Goal: Transaction & Acquisition: Purchase product/service

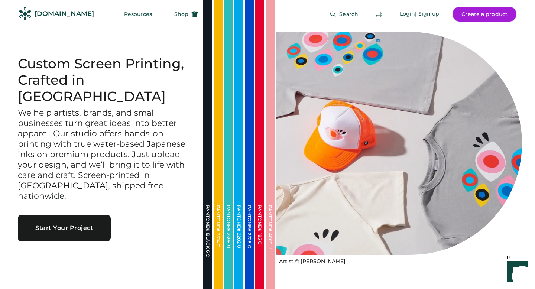
click at [474, 17] on button "Create a product" at bounding box center [485, 14] width 64 height 15
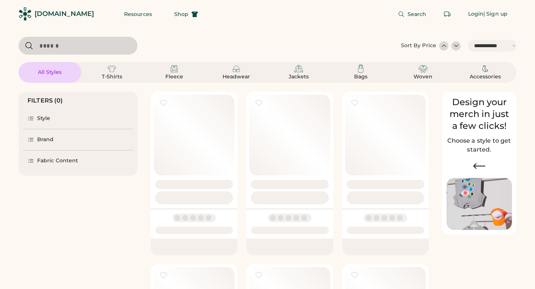
select select "*****"
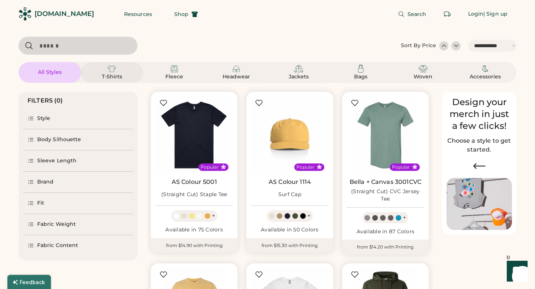
click at [115, 68] on img at bounding box center [111, 68] width 9 height 9
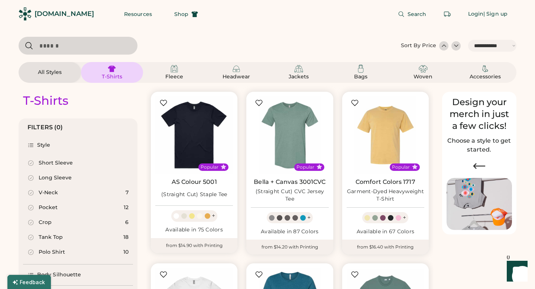
click at [65, 178] on div "Long Sleeve" at bounding box center [55, 177] width 33 height 7
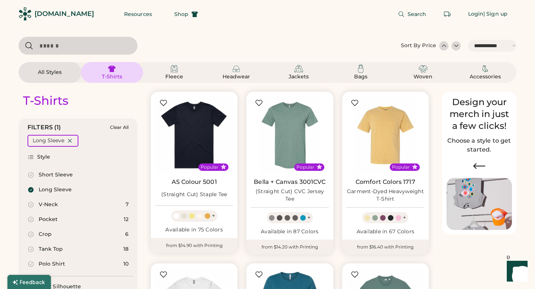
select select "*"
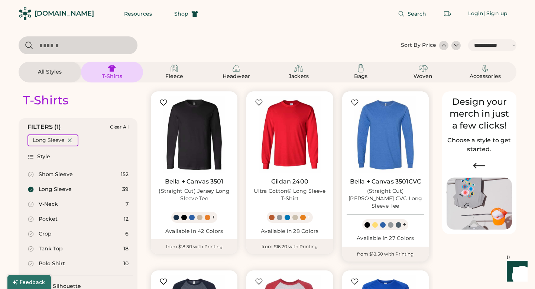
scroll to position [216, 0]
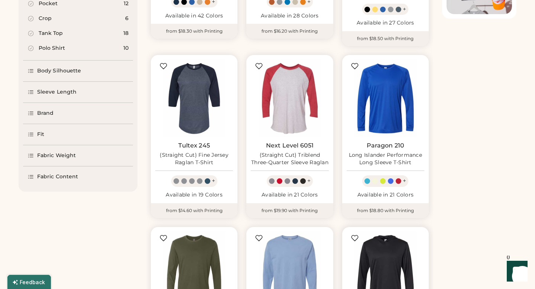
select select "*****"
select select "*"
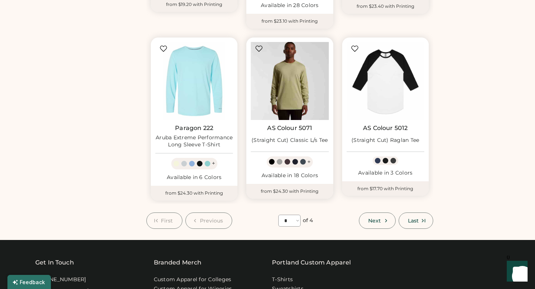
scroll to position [581, 0]
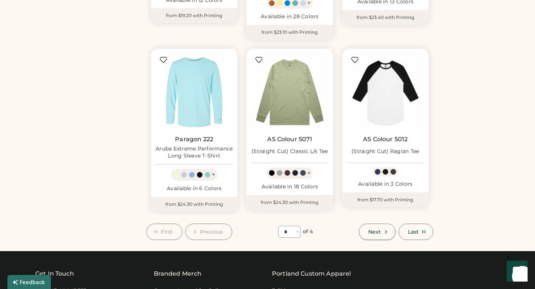
click at [390, 224] on button "Next" at bounding box center [377, 232] width 36 height 16
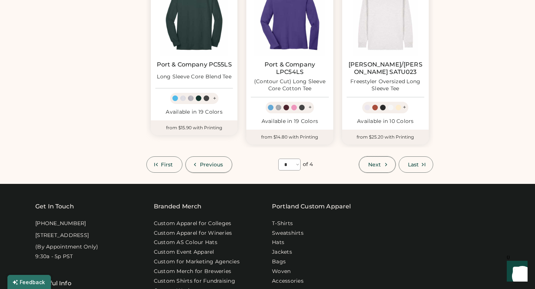
scroll to position [640, 0]
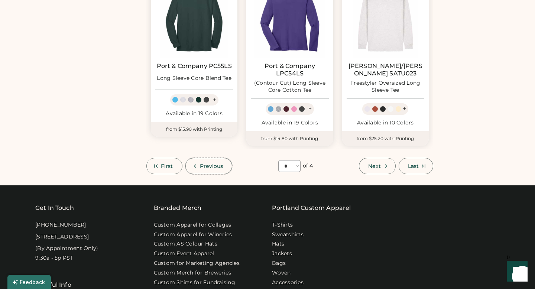
click at [202, 166] on span "Previous" at bounding box center [211, 166] width 23 height 5
select select "*"
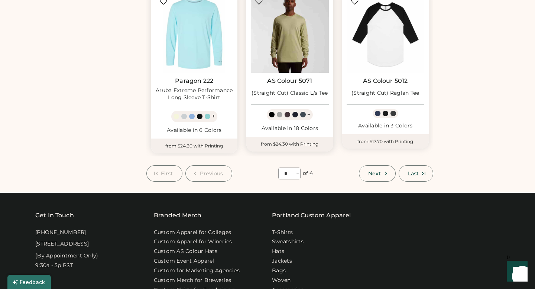
click at [290, 39] on img at bounding box center [290, 34] width 78 height 78
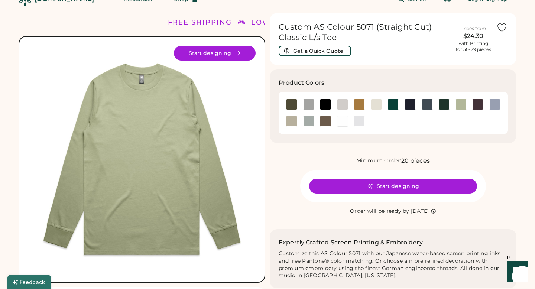
scroll to position [14, 0]
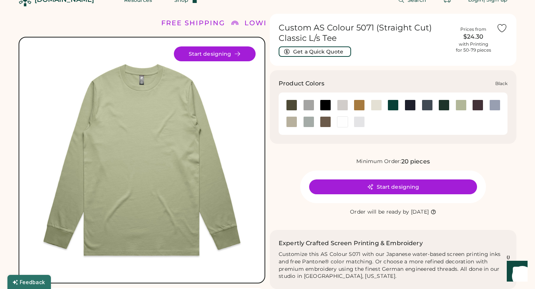
click at [323, 105] on div at bounding box center [325, 105] width 11 height 11
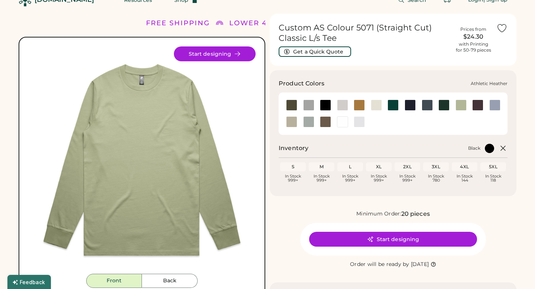
click at [310, 106] on div at bounding box center [308, 105] width 11 height 11
click at [292, 106] on div at bounding box center [291, 105] width 11 height 11
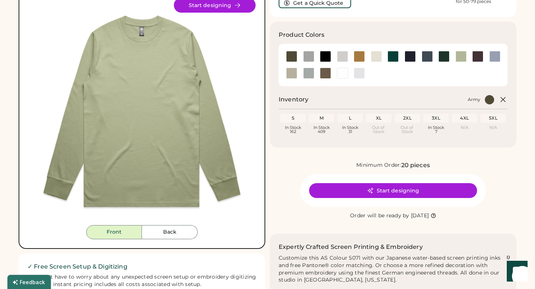
scroll to position [64, 0]
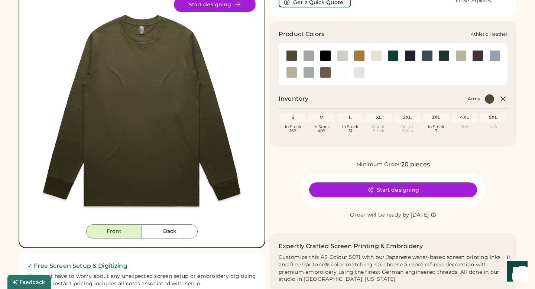
click at [308, 56] on div at bounding box center [308, 55] width 11 height 11
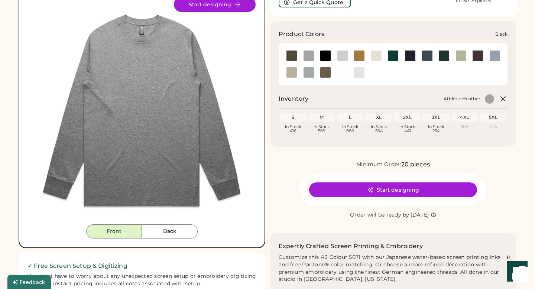
click at [325, 57] on div at bounding box center [325, 55] width 11 height 11
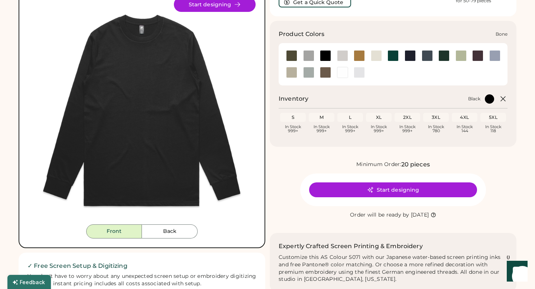
click at [344, 55] on div at bounding box center [342, 55] width 11 height 11
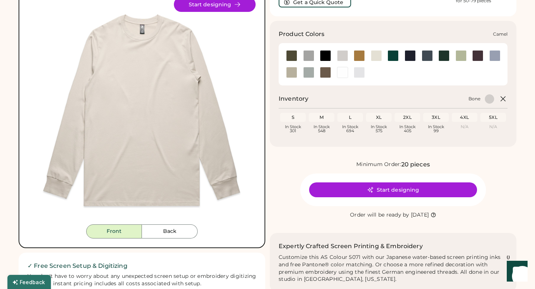
click at [361, 56] on div at bounding box center [359, 55] width 11 height 11
click at [308, 55] on div at bounding box center [308, 55] width 11 height 11
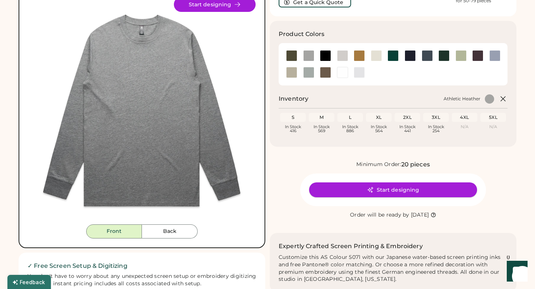
click at [409, 192] on button "Start designing" at bounding box center [393, 190] width 168 height 15
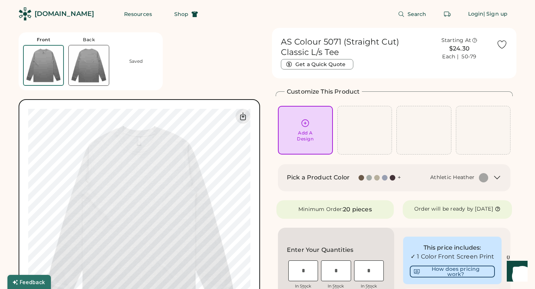
click at [384, 179] on div at bounding box center [385, 178] width 6 height 6
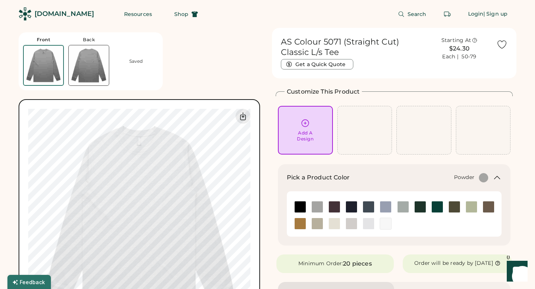
click at [387, 207] on img at bounding box center [385, 207] width 11 height 11
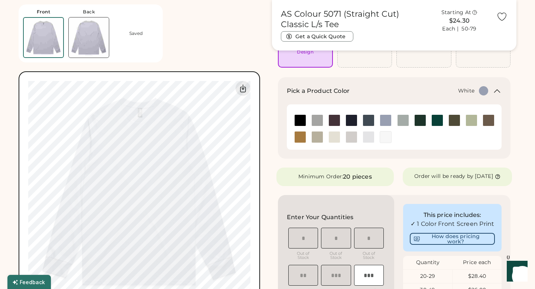
scroll to position [87, 0]
click at [403, 122] on img at bounding box center [403, 120] width 11 height 11
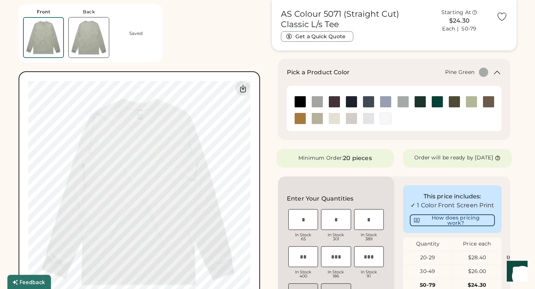
scroll to position [105, 0]
click at [422, 100] on img at bounding box center [420, 102] width 11 height 11
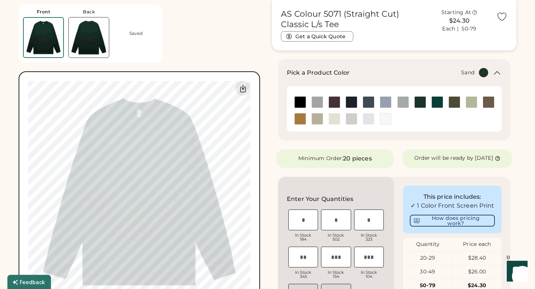
click at [314, 118] on img at bounding box center [317, 118] width 11 height 11
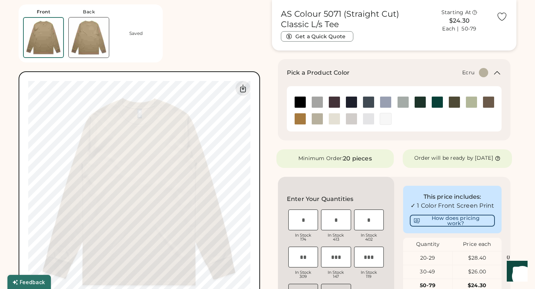
click at [332, 118] on img at bounding box center [334, 118] width 11 height 11
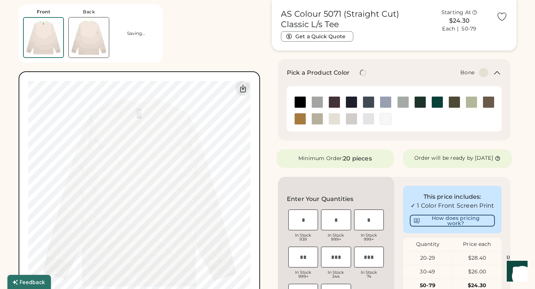
click at [353, 120] on img at bounding box center [351, 118] width 11 height 11
click at [373, 120] on img at bounding box center [368, 118] width 11 height 11
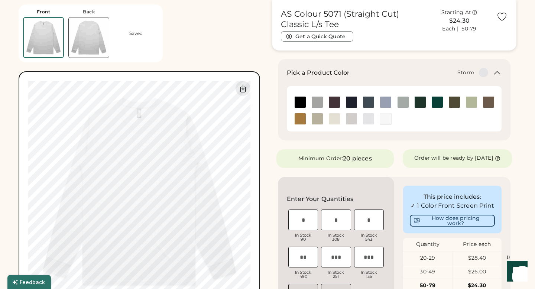
click at [402, 104] on img at bounding box center [403, 102] width 11 height 11
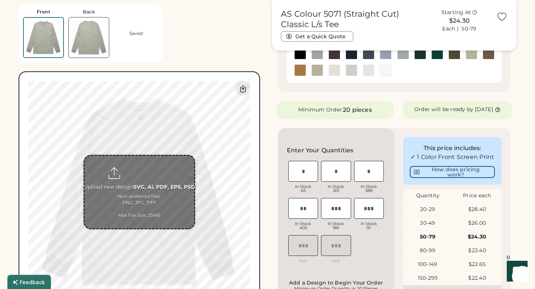
scroll to position [165, 0]
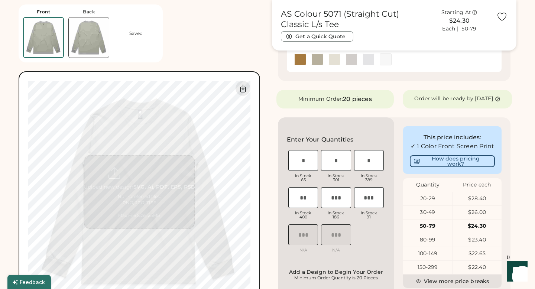
click at [92, 46] on img at bounding box center [89, 37] width 40 height 40
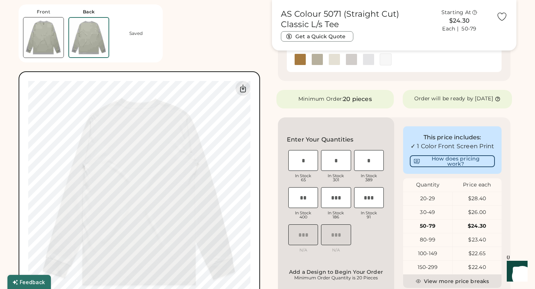
click at [47, 39] on img at bounding box center [43, 37] width 40 height 40
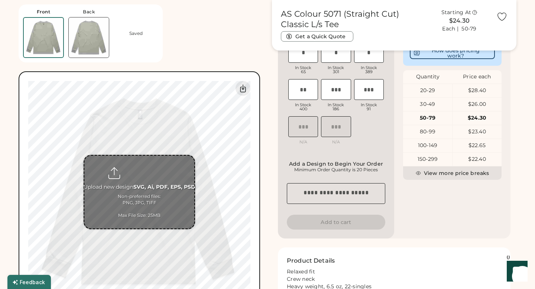
scroll to position [273, 0]
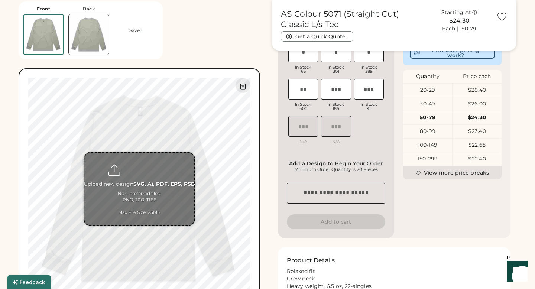
click at [142, 186] on input "file" at bounding box center [139, 189] width 110 height 73
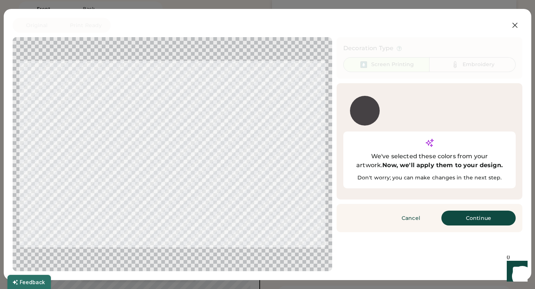
drag, startPoint x: 308, startPoint y: 176, endPoint x: 307, endPoint y: 165, distance: 10.8
click at [307, 165] on div at bounding box center [172, 154] width 306 height 221
click at [368, 110] on div at bounding box center [365, 111] width 30 height 30
click at [464, 211] on button "Continue" at bounding box center [479, 218] width 74 height 15
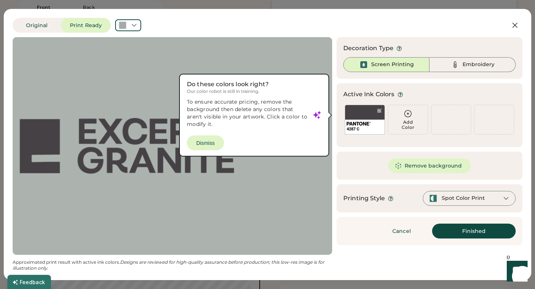
click at [208, 142] on div at bounding box center [172, 146] width 306 height 205
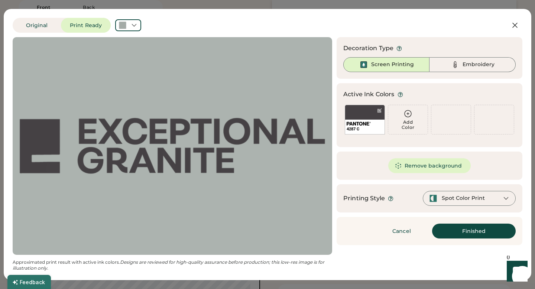
scroll to position [0, 0]
click at [466, 202] on div "Spot Color Print" at bounding box center [457, 198] width 56 height 8
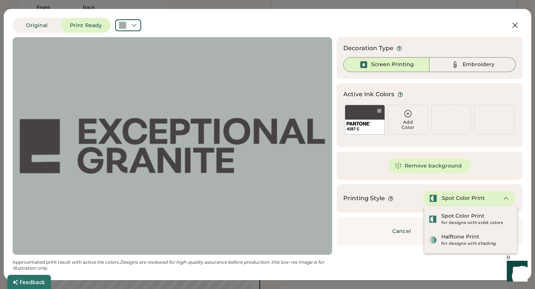
click at [466, 202] on div "Spot Color Print" at bounding box center [457, 198] width 56 height 8
click at [453, 178] on div "Remove background" at bounding box center [430, 166] width 186 height 28
click at [374, 264] on div "Updating Image Approximated print result with active ink colors. Designs are re…" at bounding box center [268, 154] width 510 height 234
click at [420, 263] on div "Updating Image Approximated print result with active ink colors. Designs are re…" at bounding box center [268, 154] width 510 height 234
click at [467, 218] on div "Spot Color Print" at bounding box center [463, 216] width 43 height 7
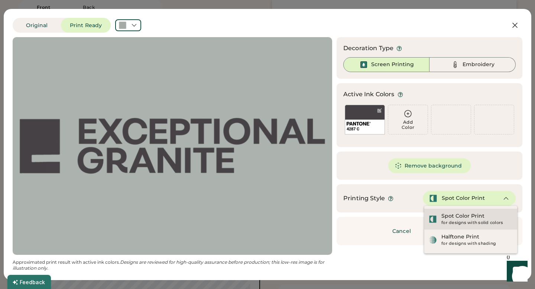
click at [499, 218] on div "Cancel Finished Continue" at bounding box center [430, 231] width 186 height 28
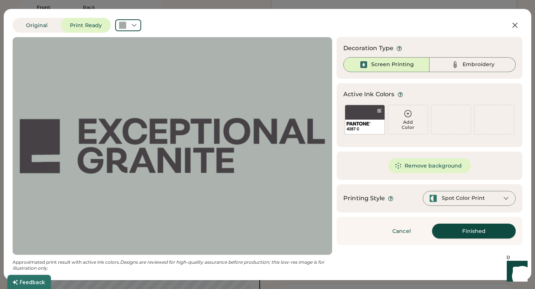
click at [466, 232] on button "Finished" at bounding box center [474, 231] width 84 height 15
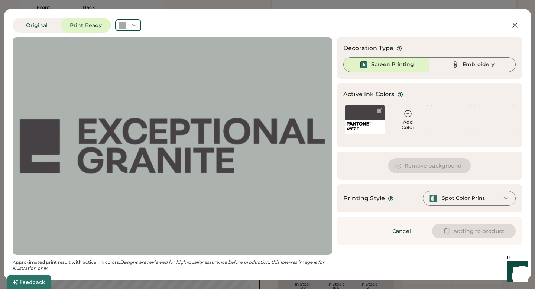
type input "****"
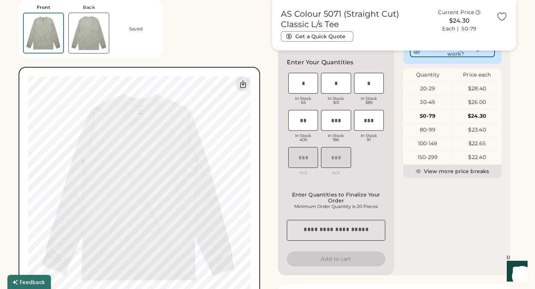
type input "****"
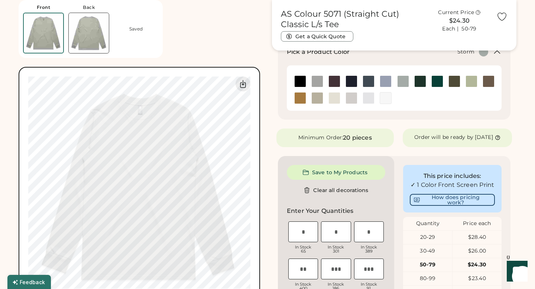
type input "****"
click at [267, 130] on div "Front Back Saved Upload new design SVG, Ai, PDF, EPS, PSD Non-preferred files: …" at bounding box center [268, 148] width 498 height 791
click at [239, 43] on div "Front Back Saved Upload new design SVG, Ai, PDF, EPS, PSD Non-preferred files: …" at bounding box center [141, 152] width 245 height 313
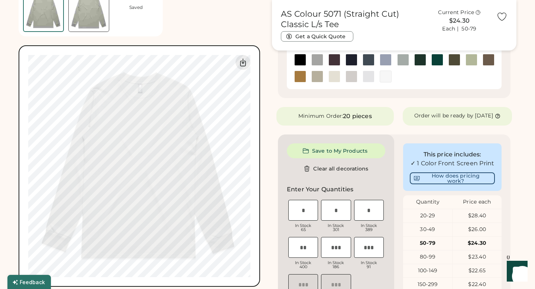
scroll to position [280, 0]
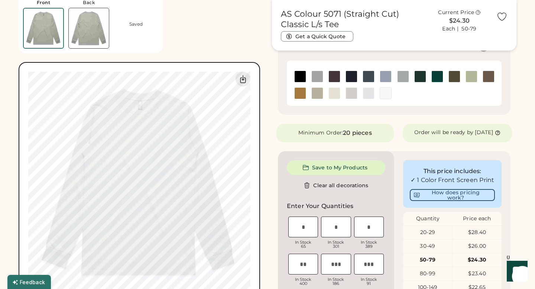
click at [83, 31] on img at bounding box center [89, 28] width 40 height 40
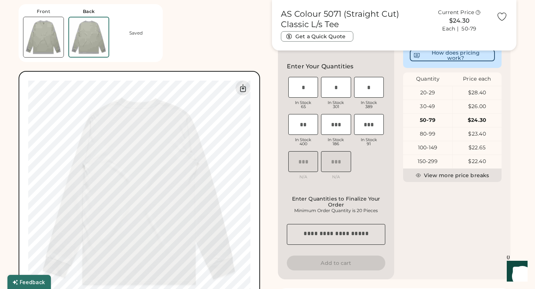
scroll to position [270, 0]
click at [42, 31] on img at bounding box center [43, 37] width 40 height 40
click at [94, 42] on img at bounding box center [89, 37] width 40 height 40
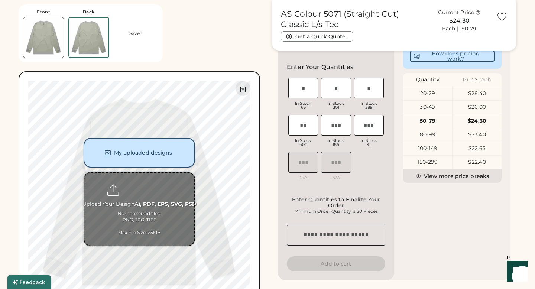
click at [150, 155] on button "My uploaded designs" at bounding box center [140, 153] width 112 height 30
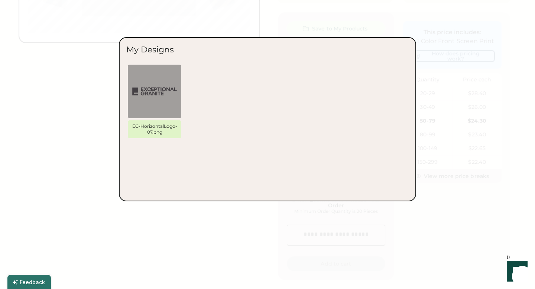
click at [118, 226] on div at bounding box center [267, 144] width 535 height 289
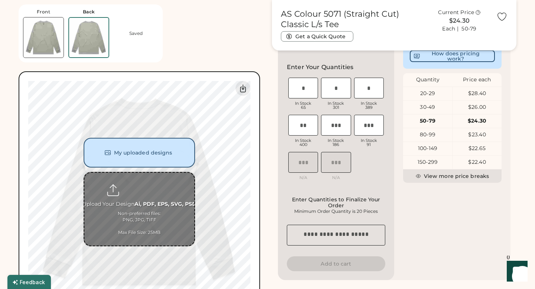
click at [138, 210] on input "file" at bounding box center [139, 209] width 110 height 73
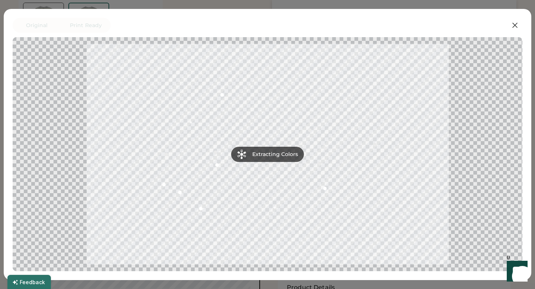
scroll to position [286, 0]
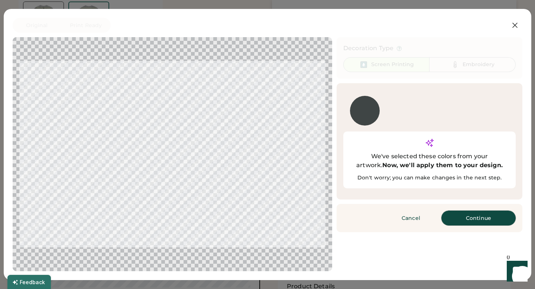
click at [466, 211] on button "Continue" at bounding box center [479, 218] width 74 height 15
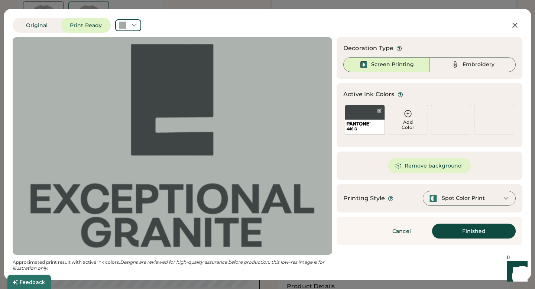
click at [463, 231] on button "Finished" at bounding box center [474, 231] width 84 height 15
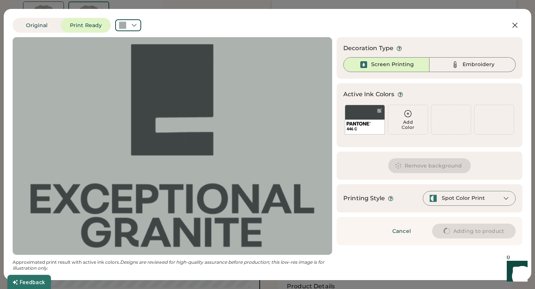
type input "****"
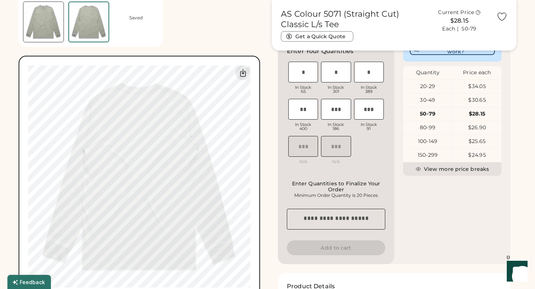
type input "****"
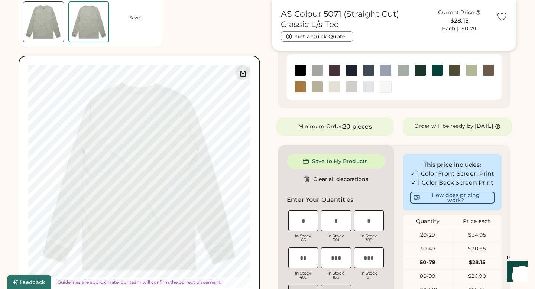
type input "*****"
click at [42, 29] on img at bounding box center [43, 22] width 40 height 40
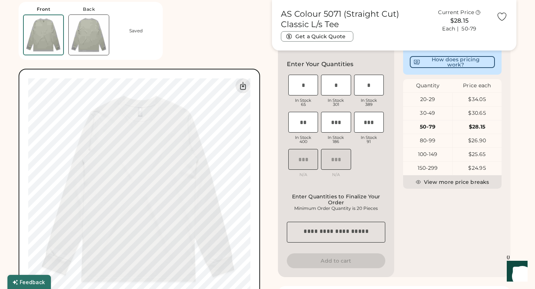
scroll to position [270, 0]
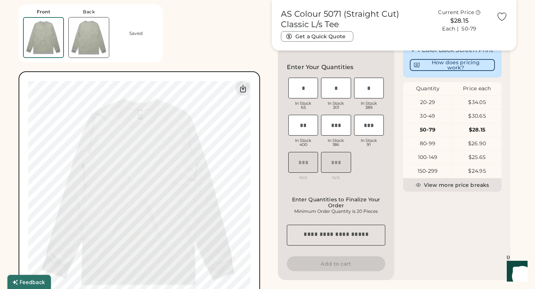
click at [81, 33] on img at bounding box center [89, 37] width 40 height 40
click at [50, 34] on img at bounding box center [43, 37] width 40 height 40
click at [93, 44] on img at bounding box center [89, 37] width 40 height 40
type input "*****"
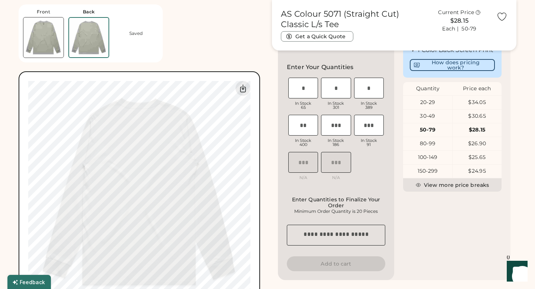
click at [44, 29] on img at bounding box center [43, 37] width 40 height 40
click at [86, 38] on img at bounding box center [89, 37] width 40 height 40
click at [43, 42] on img at bounding box center [43, 37] width 40 height 40
click at [80, 49] on img at bounding box center [89, 37] width 40 height 40
click at [58, 45] on img at bounding box center [43, 37] width 40 height 40
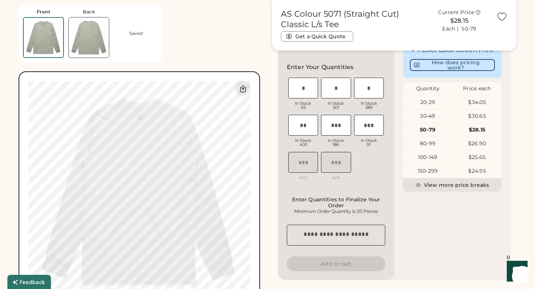
click at [100, 38] on img at bounding box center [89, 37] width 40 height 40
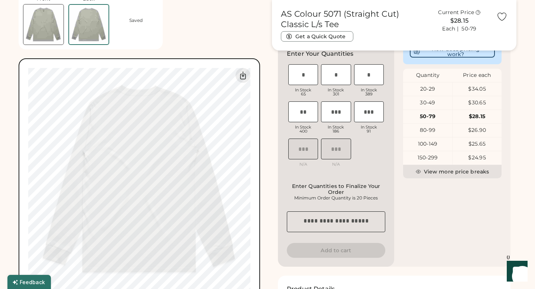
scroll to position [277, 0]
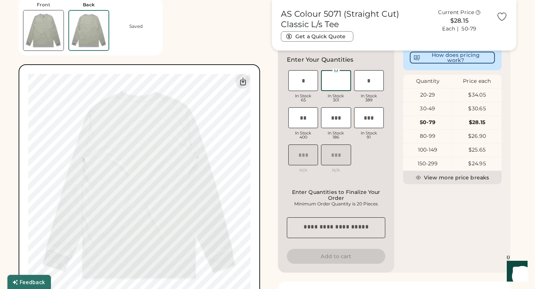
click at [339, 87] on input "input" at bounding box center [336, 80] width 30 height 21
type input "*"
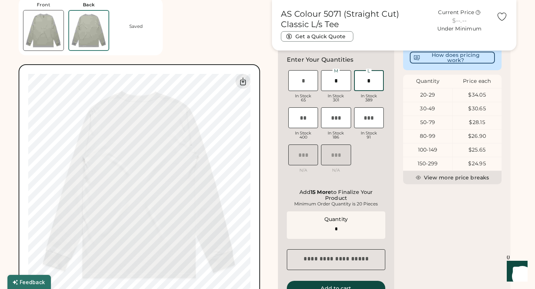
type input "**"
click at [305, 125] on input "input" at bounding box center [304, 117] width 30 height 21
type input "**"
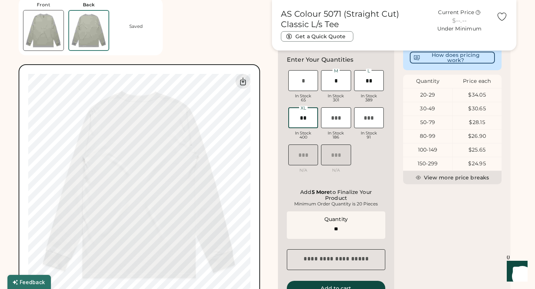
type input "**"
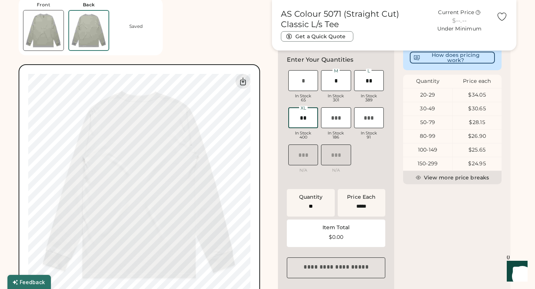
type input "******"
type input "**"
click at [406, 218] on div "This price includes: ✓ 1 Color Front Screen Print ✓ 1 Color Back Screen Print H…" at bounding box center [453, 159] width 116 height 308
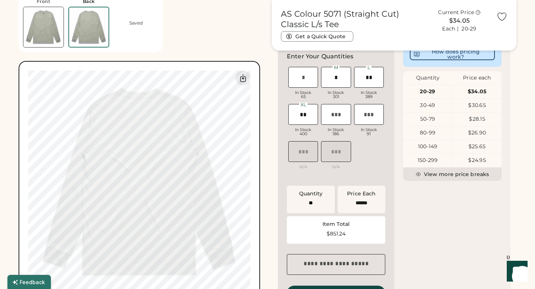
scroll to position [280, 0]
click at [340, 83] on input "input" at bounding box center [336, 77] width 30 height 21
type input "**"
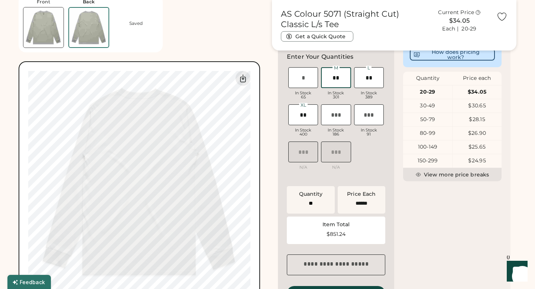
type input "******"
type input "**"
click at [419, 251] on div "This price includes: ✓ 1 Color Front Screen Print ✓ 1 Color Back Screen Print H…" at bounding box center [453, 156] width 116 height 308
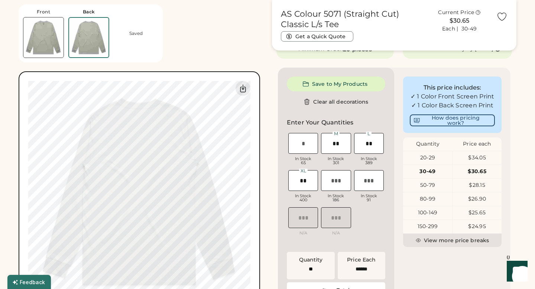
scroll to position [222, 0]
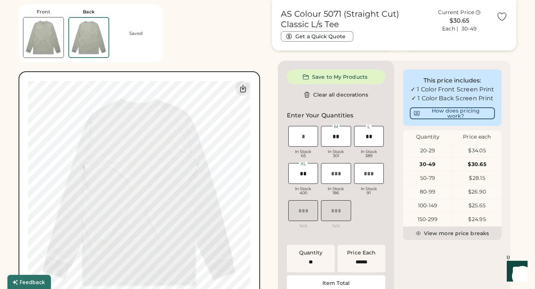
click at [371, 143] on input "input" at bounding box center [369, 136] width 30 height 21
type input "**"
click at [339, 146] on input "input" at bounding box center [336, 136] width 30 height 21
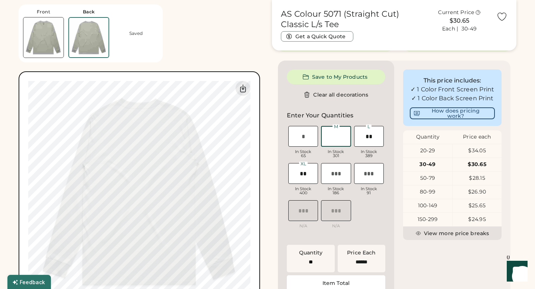
scroll to position [0, 0]
type input "**"
type input "******"
click at [421, 261] on div "This price includes: ✓ 1 Color Front Screen Print ✓ 1 Color Back Screen Print H…" at bounding box center [453, 215] width 116 height 308
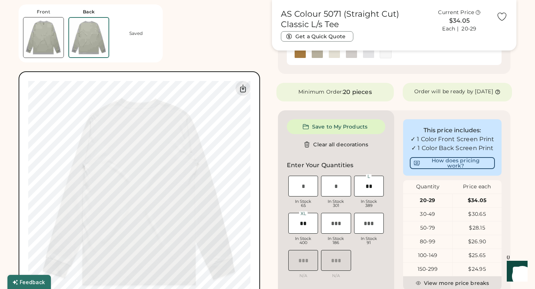
scroll to position [165, 0]
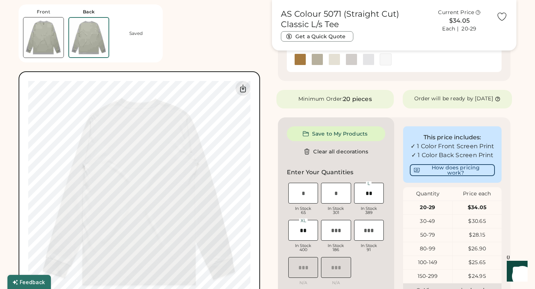
click at [41, 30] on img at bounding box center [43, 37] width 40 height 40
click at [102, 45] on img at bounding box center [89, 37] width 40 height 40
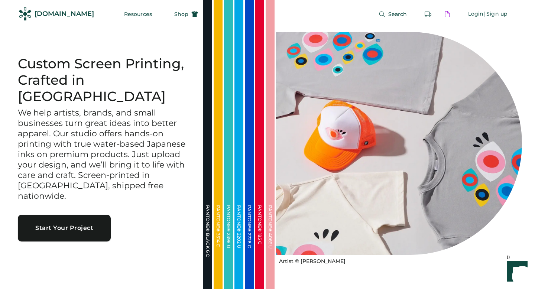
click at [46, 215] on button "Start Your Project" at bounding box center [64, 228] width 93 height 27
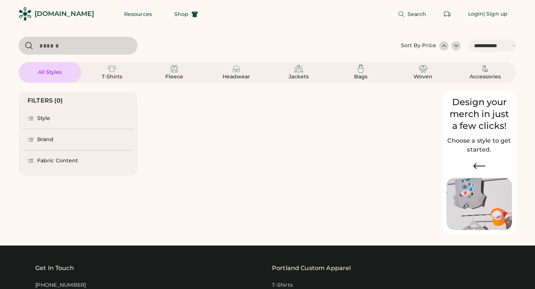
select select "*****"
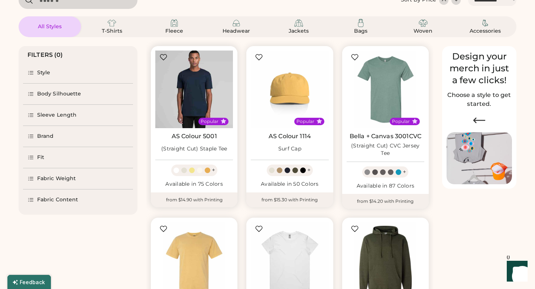
scroll to position [46, 0]
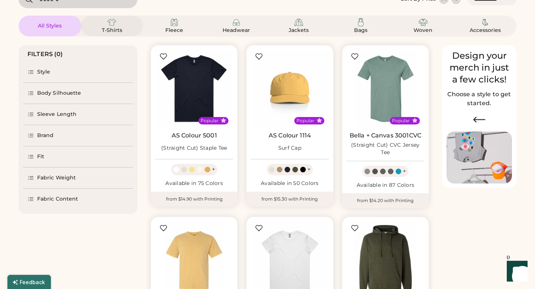
click at [124, 25] on div "T-Shirts" at bounding box center [112, 26] width 45 height 16
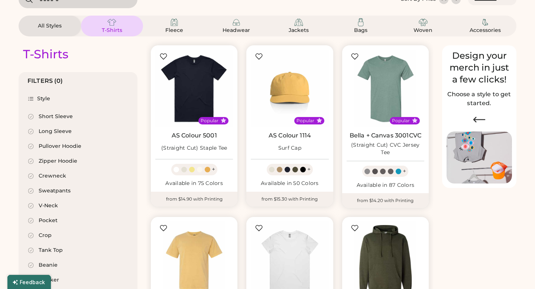
select select "*"
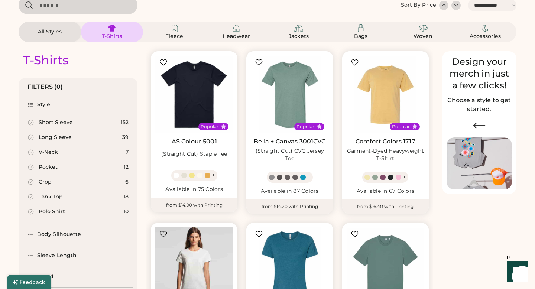
scroll to position [28, 0]
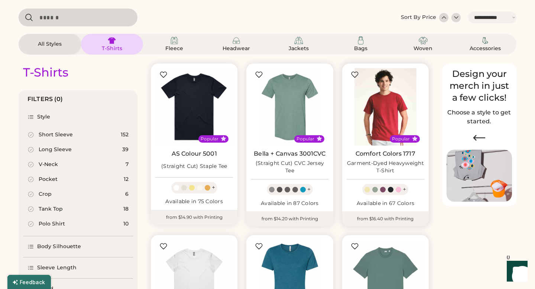
click at [396, 106] on img at bounding box center [386, 107] width 78 height 78
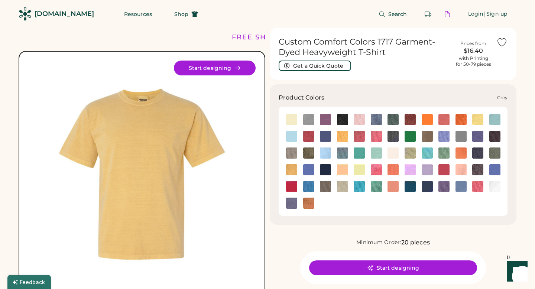
click at [288, 154] on img at bounding box center [291, 153] width 11 height 11
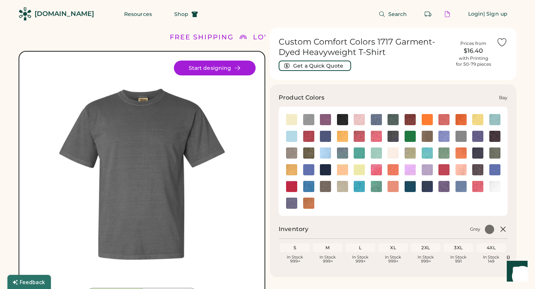
click at [308, 119] on img at bounding box center [308, 119] width 11 height 11
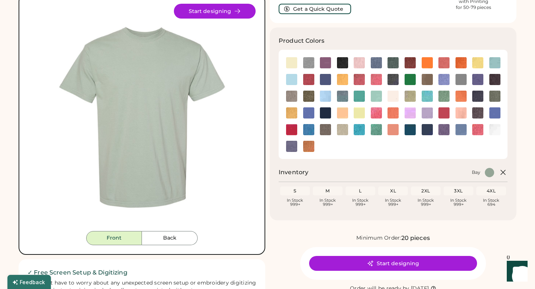
scroll to position [56, 0]
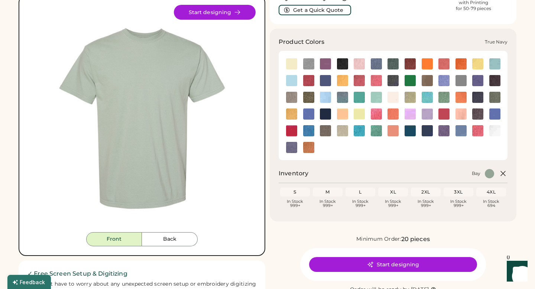
click at [429, 133] on img at bounding box center [427, 130] width 11 height 11
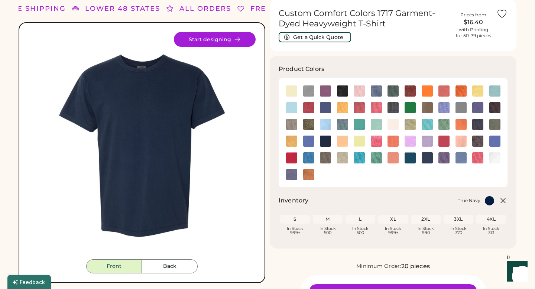
scroll to position [22, 0]
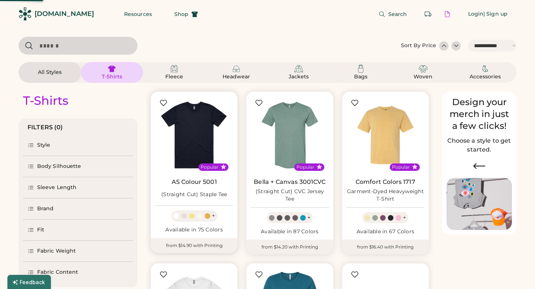
select select "*****"
select select "*"
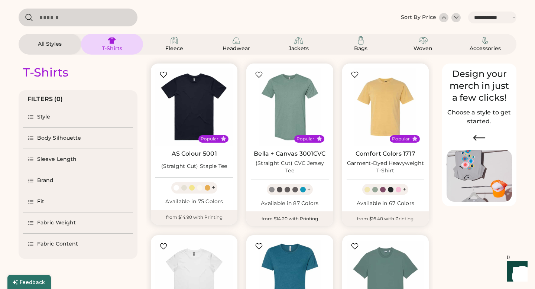
scroll to position [37, 0]
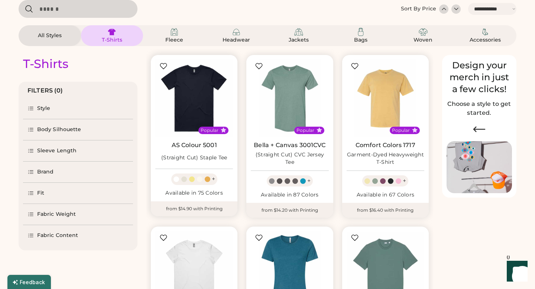
click at [199, 148] on link "AS Colour 5001" at bounding box center [194, 145] width 45 height 7
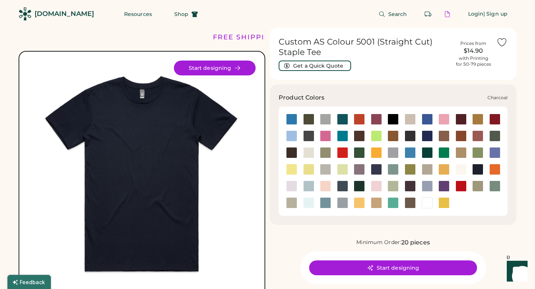
click at [309, 135] on div at bounding box center [308, 136] width 11 height 11
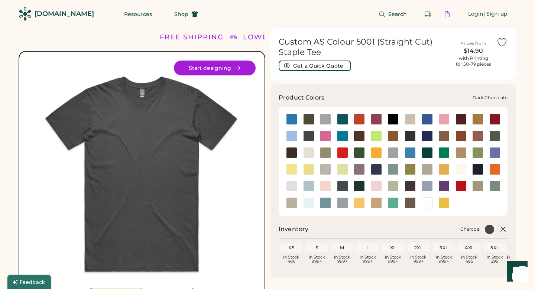
click at [294, 154] on div at bounding box center [291, 152] width 11 height 11
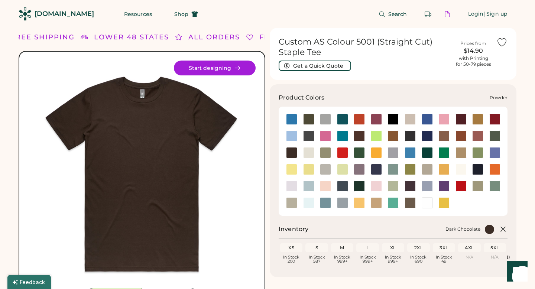
click at [429, 187] on div at bounding box center [427, 186] width 11 height 11
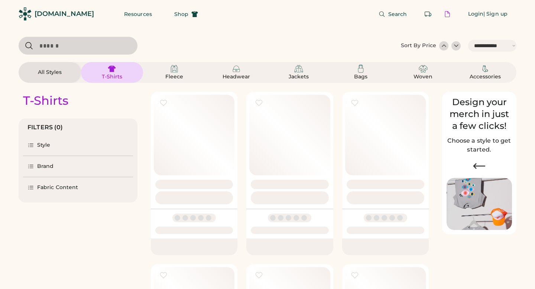
select select "*****"
select select "*"
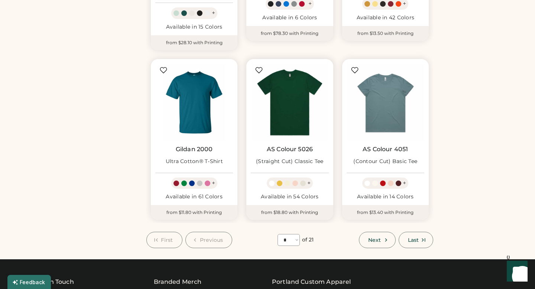
scroll to position [554, 0]
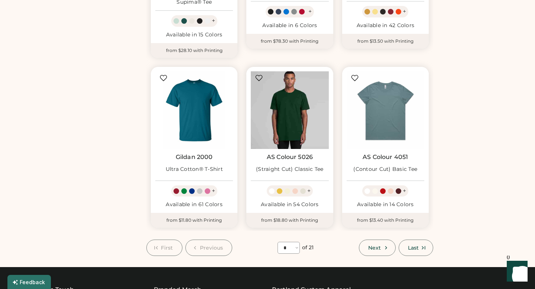
click at [288, 113] on img at bounding box center [290, 110] width 78 height 78
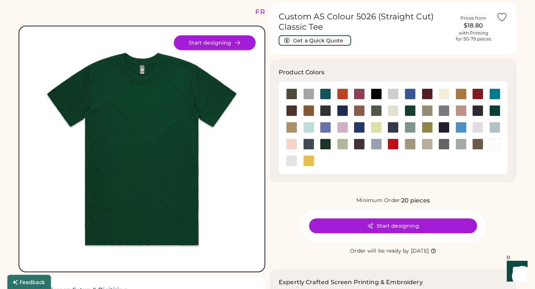
scroll to position [26, 0]
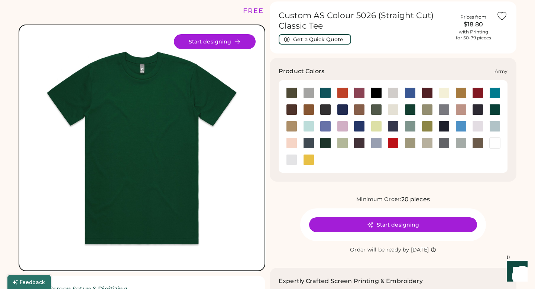
click at [294, 92] on div at bounding box center [291, 92] width 11 height 11
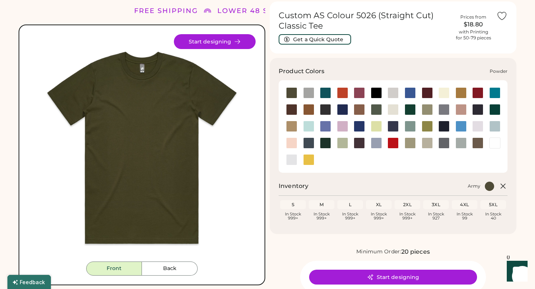
click at [377, 145] on div at bounding box center [376, 143] width 11 height 11
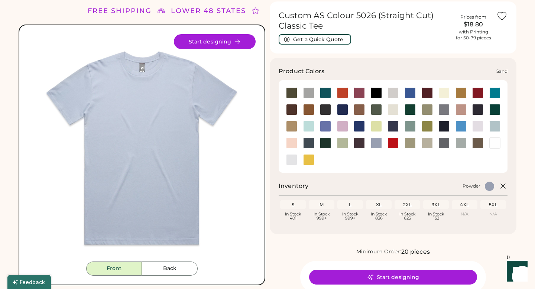
click at [426, 145] on div at bounding box center [427, 143] width 11 height 11
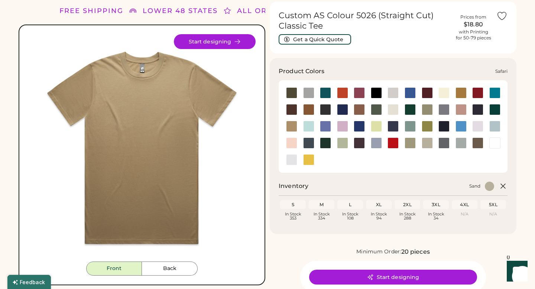
click at [413, 146] on div at bounding box center [410, 143] width 11 height 11
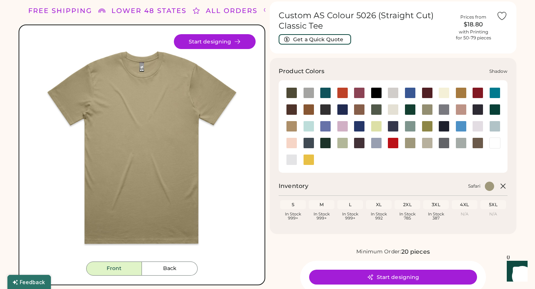
click at [445, 144] on div at bounding box center [444, 143] width 11 height 11
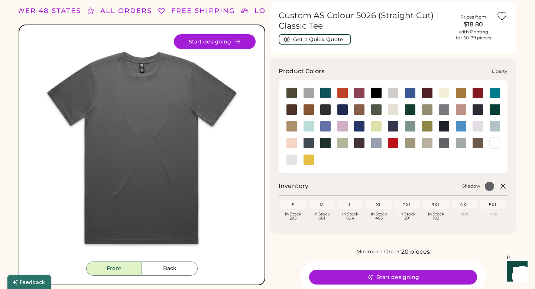
click at [355, 126] on div at bounding box center [359, 126] width 11 height 11
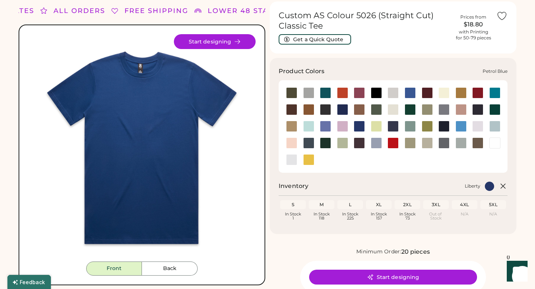
click at [308, 144] on div at bounding box center [308, 143] width 11 height 11
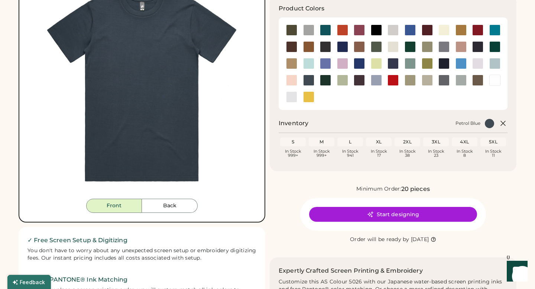
scroll to position [73, 0]
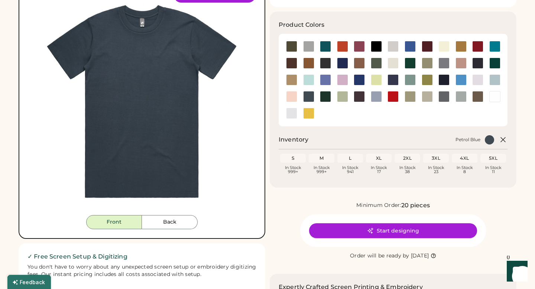
click at [347, 230] on button "Start designing" at bounding box center [393, 230] width 168 height 15
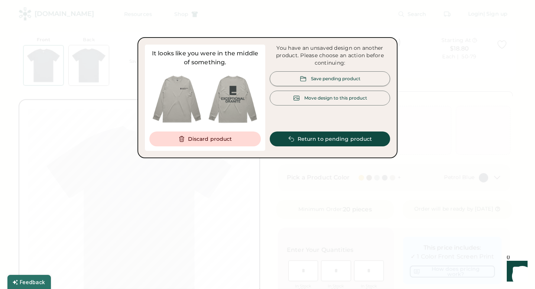
click at [314, 77] on div "Save pending product" at bounding box center [335, 78] width 49 height 6
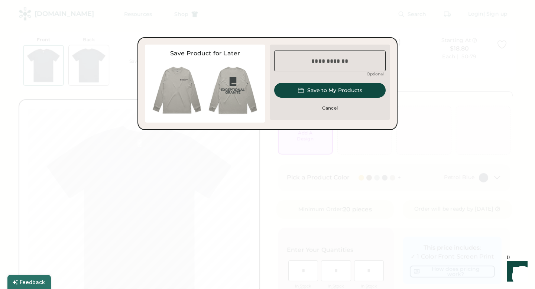
click at [321, 67] on input "input" at bounding box center [330, 61] width 112 height 21
type input "**********"
click at [361, 84] on button "Save to My Products" at bounding box center [330, 90] width 112 height 15
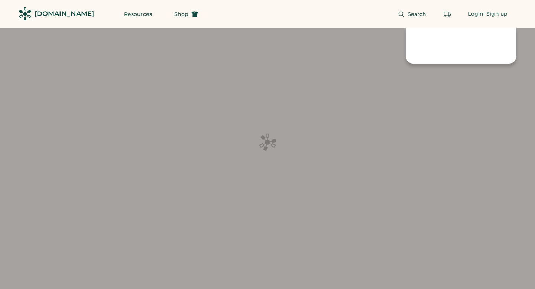
scroll to position [19, 0]
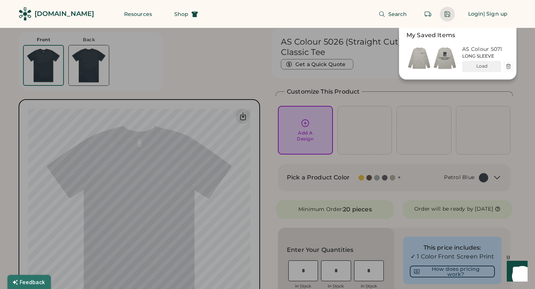
click at [267, 168] on div at bounding box center [267, 144] width 535 height 289
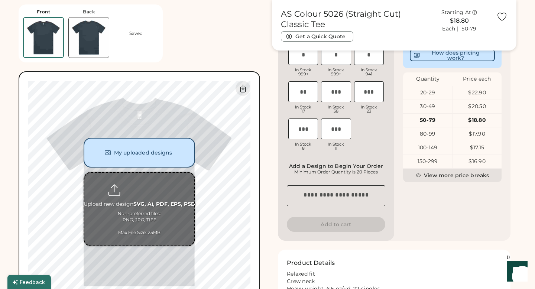
scroll to position [223, 0]
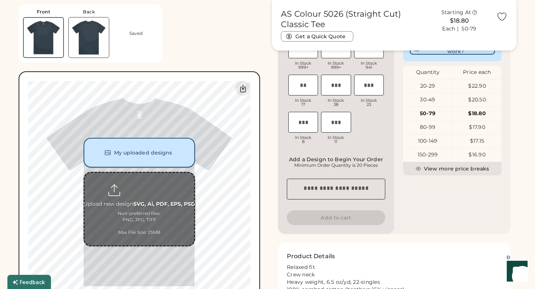
click at [155, 158] on button "My uploaded designs" at bounding box center [140, 153] width 112 height 30
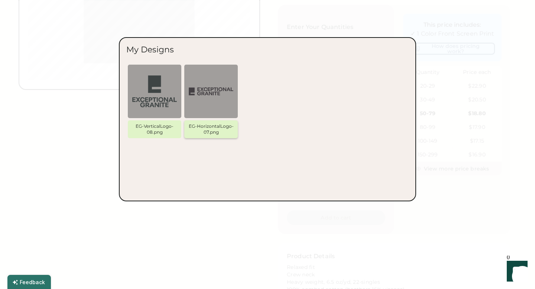
click at [206, 94] on img at bounding box center [211, 91] width 45 height 45
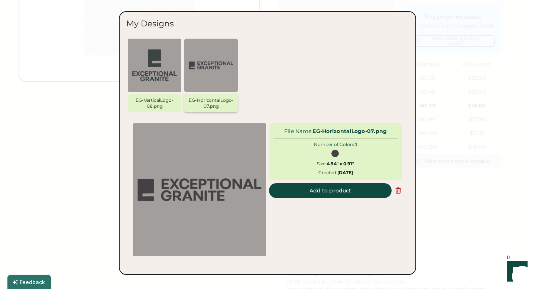
scroll to position [235, 0]
click at [400, 189] on icon at bounding box center [398, 190] width 7 height 7
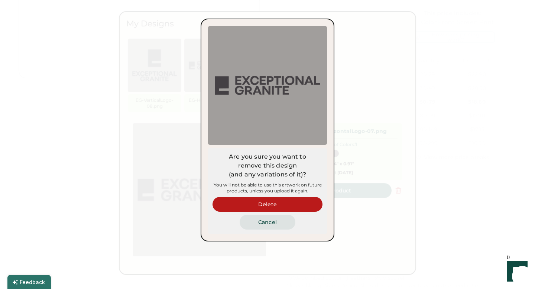
click at [266, 223] on button "Cancel" at bounding box center [268, 222] width 56 height 15
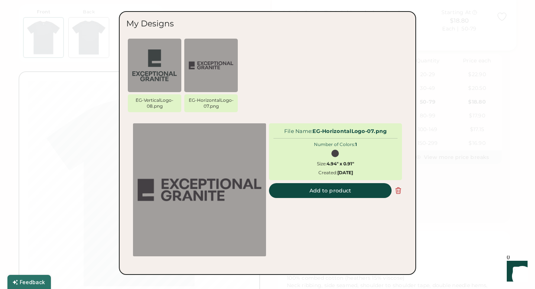
click at [322, 242] on div "File Name: EG-HorizontalLogo-07.png Number of Colors: 1 Size: 4.94" x 0.91" Cre…" at bounding box center [335, 189] width 133 height 133
click at [63, 177] on div at bounding box center [267, 144] width 535 height 289
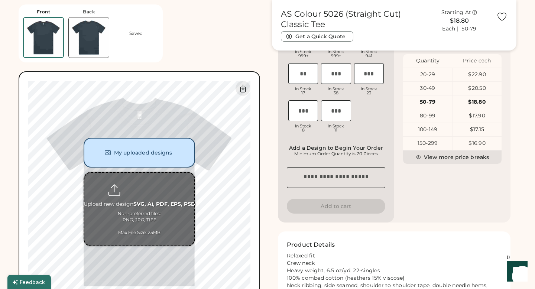
click at [140, 209] on input "file" at bounding box center [139, 209] width 110 height 73
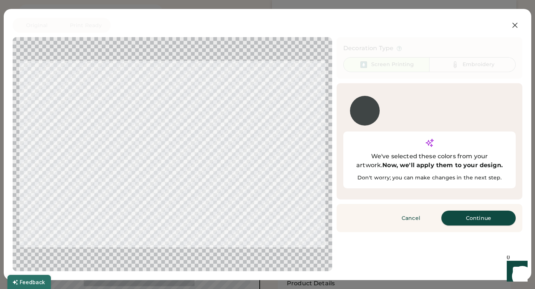
click at [463, 211] on button "Continue" at bounding box center [479, 218] width 74 height 15
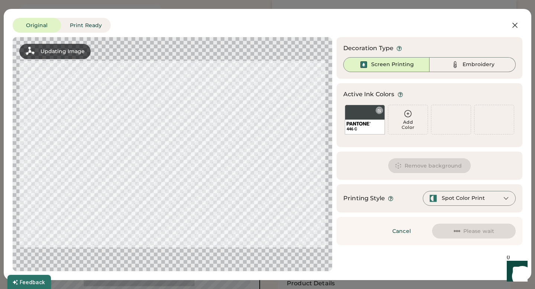
click at [360, 113] on div "446 C" at bounding box center [365, 120] width 40 height 30
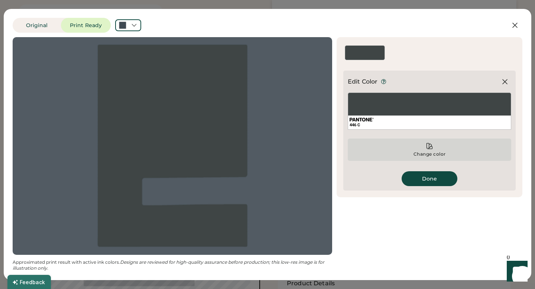
click at [429, 151] on div "Change color" at bounding box center [429, 154] width 33 height 6
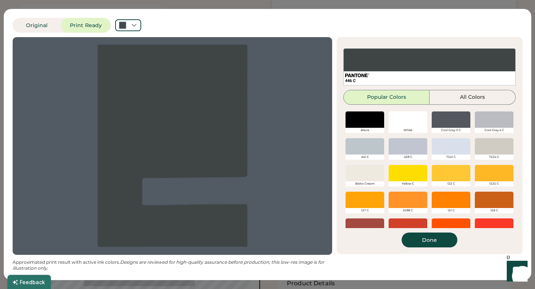
click at [368, 169] on div at bounding box center [365, 173] width 39 height 16
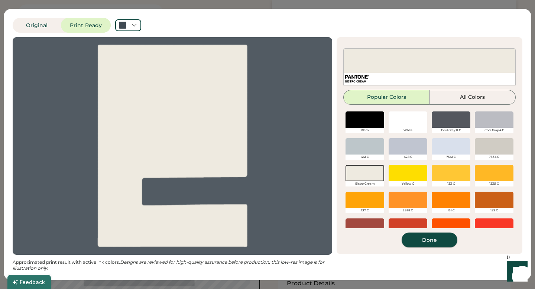
click at [422, 243] on button "Done" at bounding box center [430, 240] width 56 height 15
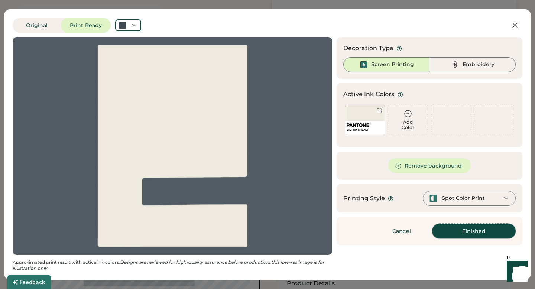
click at [447, 233] on button "Finished" at bounding box center [474, 231] width 84 height 15
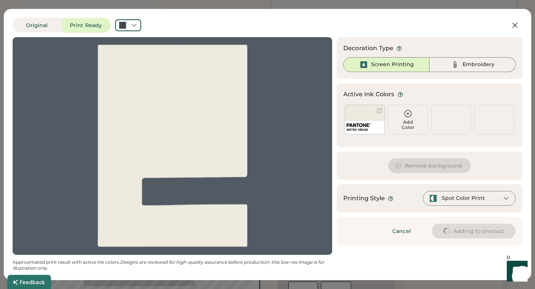
type input "****"
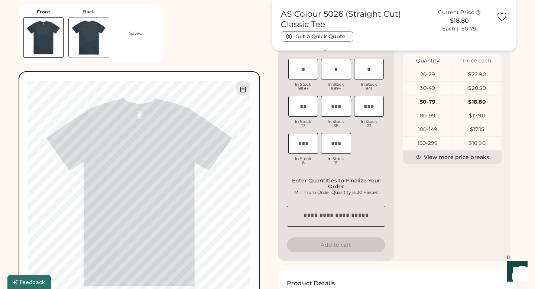
type input "****"
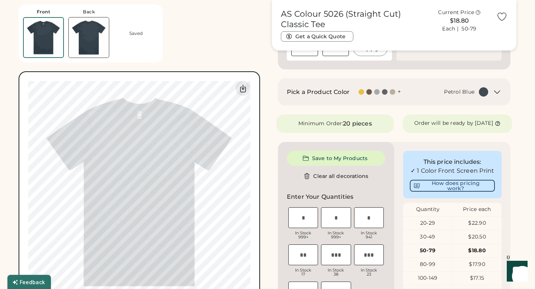
type input "****"
click at [89, 32] on img at bounding box center [89, 37] width 40 height 40
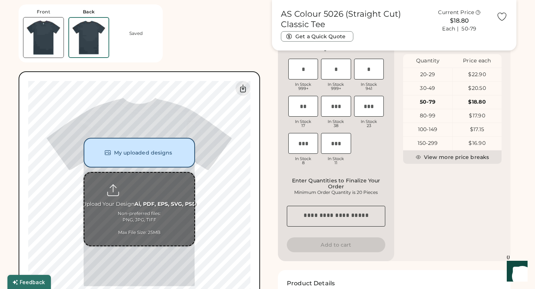
click at [150, 194] on input "file" at bounding box center [139, 209] width 110 height 73
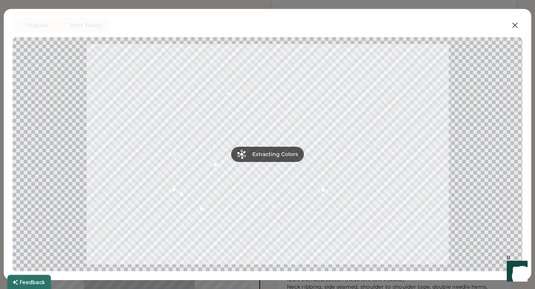
scroll to position [218, 0]
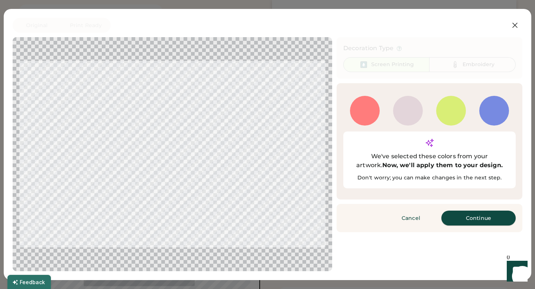
click at [465, 211] on button "Continue" at bounding box center [479, 218] width 74 height 15
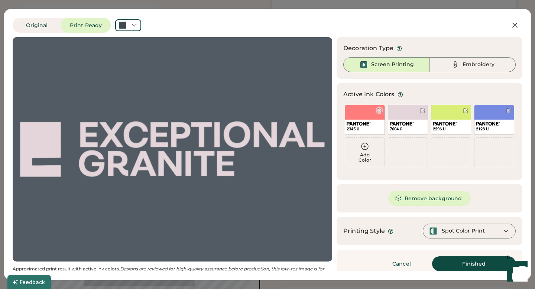
click at [380, 110] on div at bounding box center [380, 111] width 6 height 6
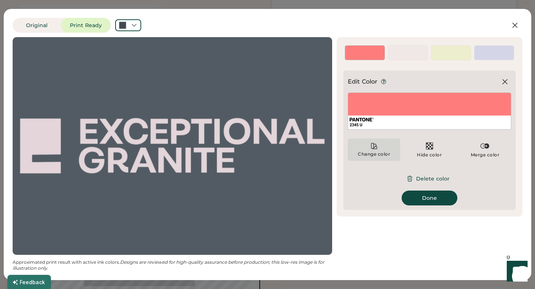
click at [380, 148] on div "Change color" at bounding box center [374, 150] width 52 height 22
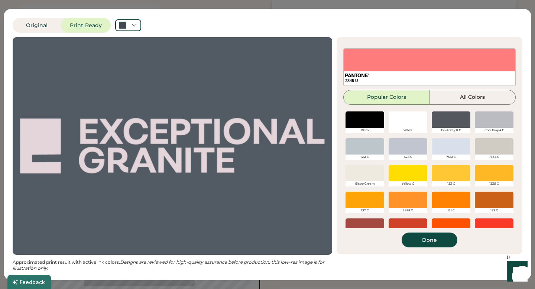
click at [365, 182] on div "Bistro Cream" at bounding box center [365, 183] width 39 height 5
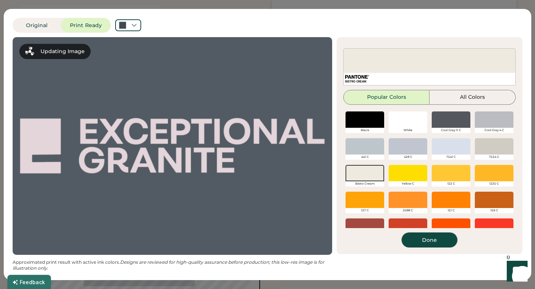
click at [419, 239] on button "Done" at bounding box center [430, 240] width 56 height 15
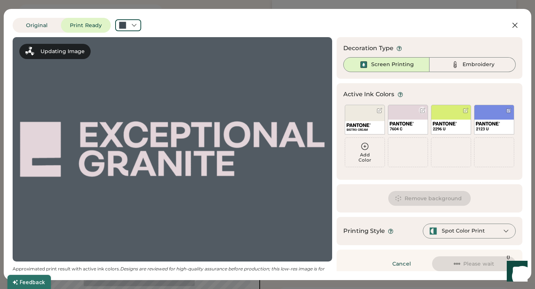
click at [403, 113] on div "7604 C" at bounding box center [408, 120] width 40 height 30
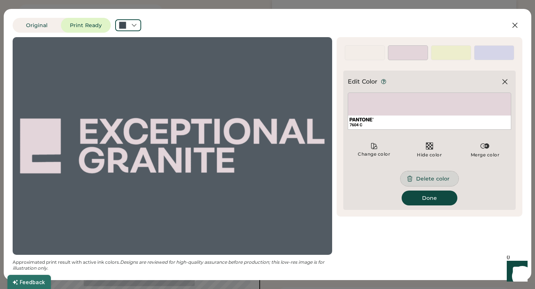
click at [431, 180] on button "Delete color" at bounding box center [430, 178] width 58 height 15
click at [425, 54] on div at bounding box center [423, 51] width 6 height 6
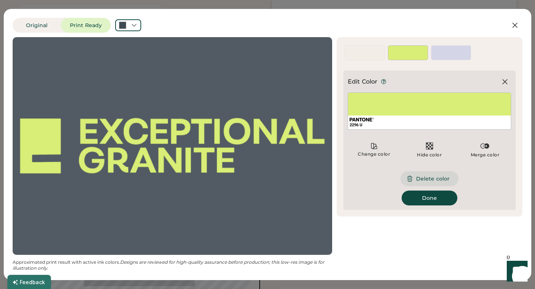
click at [428, 178] on button "Delete color" at bounding box center [430, 178] width 58 height 15
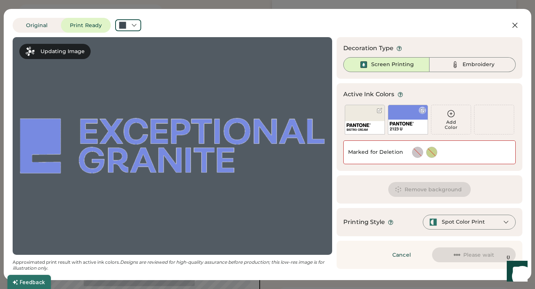
click at [419, 110] on div at bounding box center [422, 110] width 7 height 7
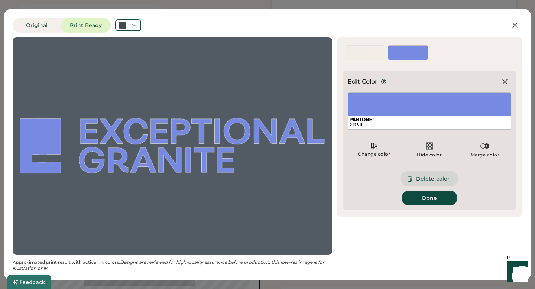
click at [429, 179] on button "Delete color" at bounding box center [430, 178] width 58 height 15
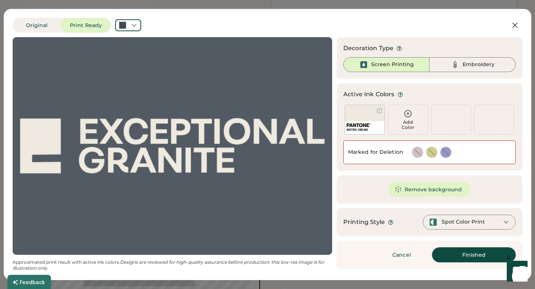
click at [458, 255] on button "Finished" at bounding box center [474, 255] width 84 height 15
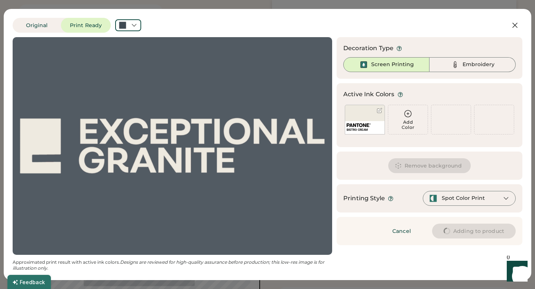
type input "****"
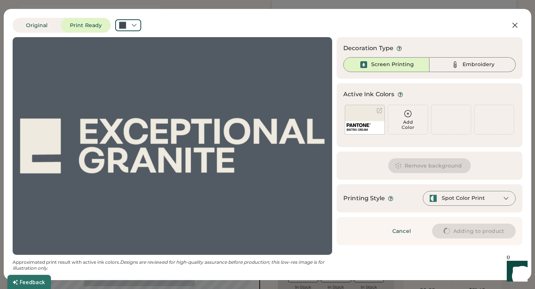
type input "****"
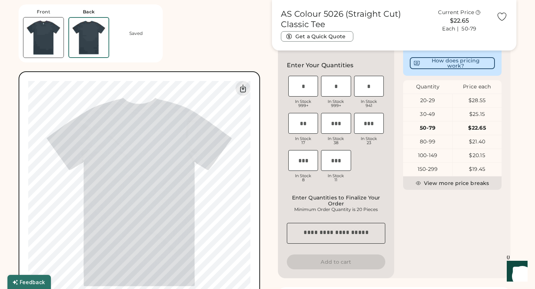
type input "****"
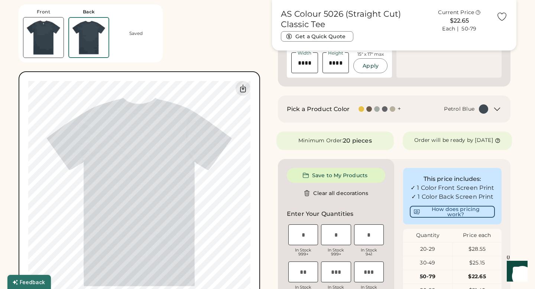
type input "*****"
type input "****"
type input "*****"
type input "****"
click at [251, 223] on div "My uploaded designs Upload new design SVG, Ai, PDF, EPS, PSD Non-preferred file…" at bounding box center [140, 192] width 242 height 242
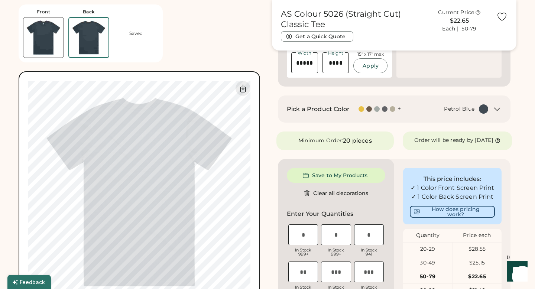
click at [45, 32] on img at bounding box center [43, 37] width 40 height 40
type input "****"
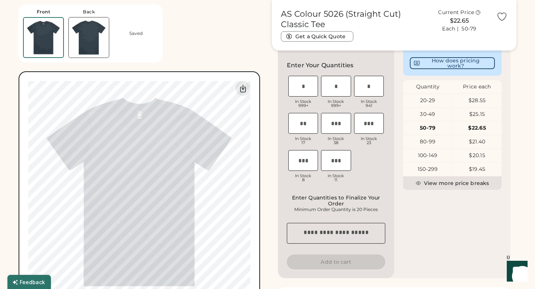
click at [91, 44] on img at bounding box center [89, 37] width 40 height 40
type input "*****"
type input "****"
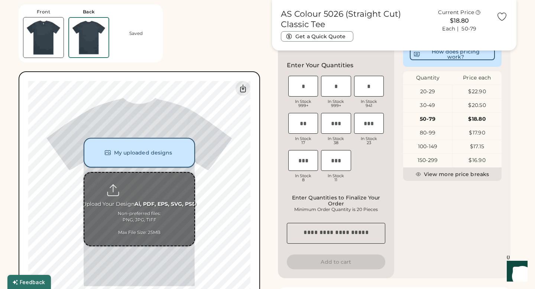
click at [150, 155] on button "My uploaded designs" at bounding box center [140, 153] width 112 height 30
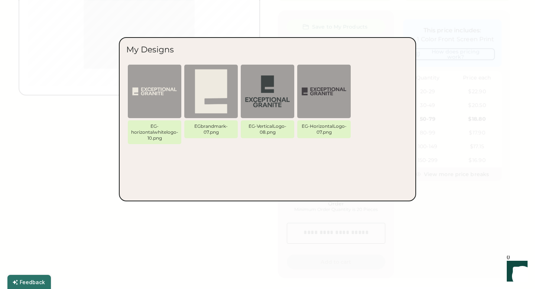
click at [206, 247] on div at bounding box center [267, 144] width 535 height 289
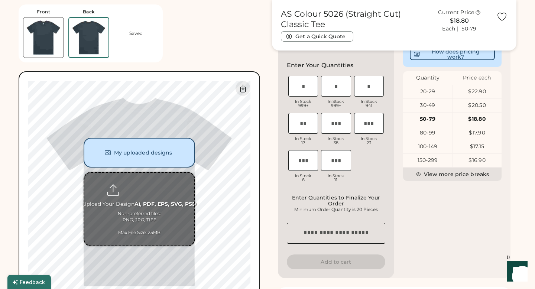
click at [144, 207] on input "file" at bounding box center [139, 209] width 110 height 73
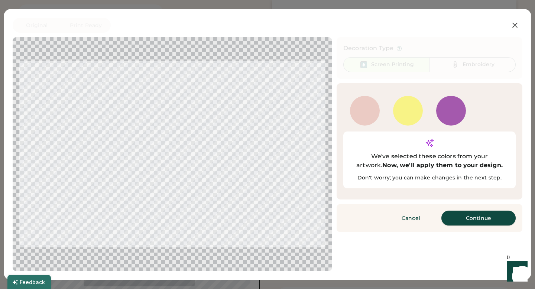
click at [466, 211] on button "Continue" at bounding box center [479, 218] width 74 height 15
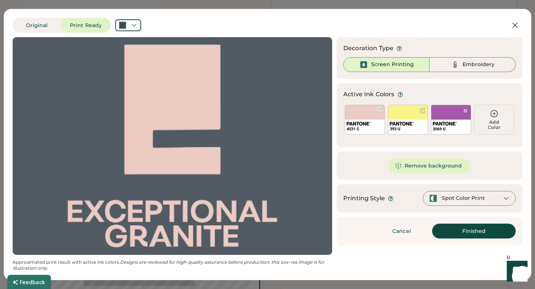
click at [379, 111] on div at bounding box center [380, 111] width 6 height 6
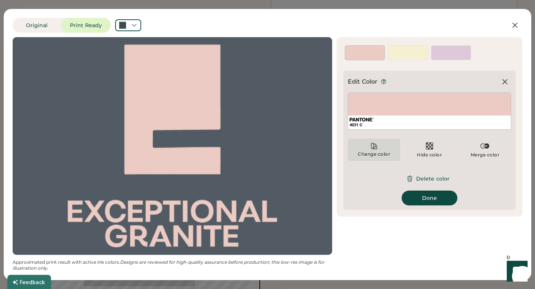
click at [378, 152] on div "Change color" at bounding box center [374, 154] width 33 height 6
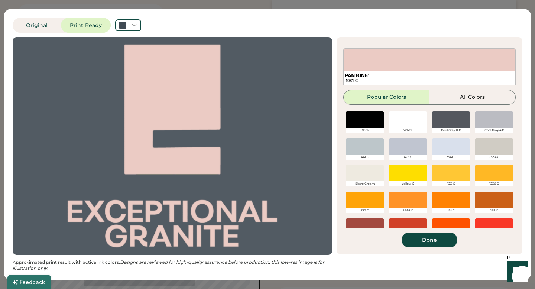
click at [373, 172] on div at bounding box center [365, 173] width 39 height 16
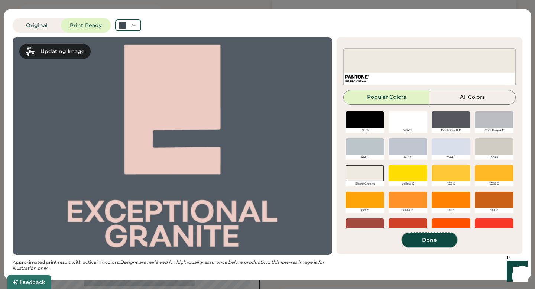
click at [434, 245] on button "Done" at bounding box center [430, 240] width 56 height 15
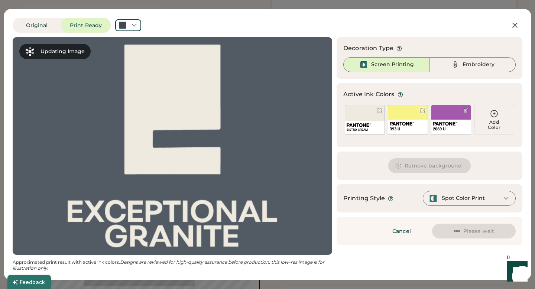
click at [422, 111] on div at bounding box center [423, 111] width 6 height 6
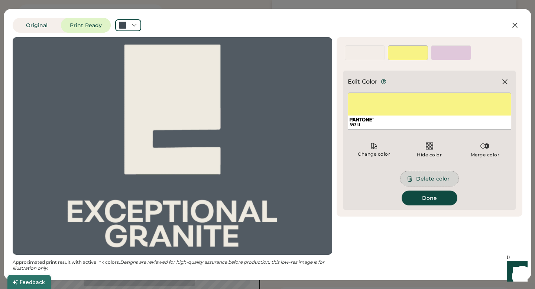
click at [427, 179] on button "Delete color" at bounding box center [430, 178] width 58 height 15
click at [423, 54] on div at bounding box center [423, 51] width 6 height 6
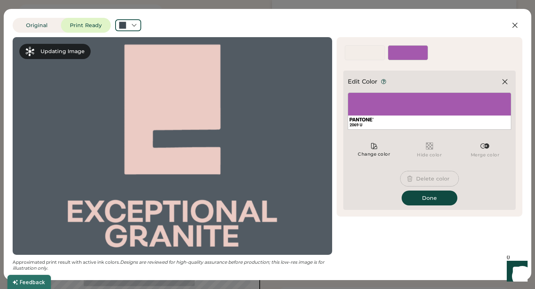
click at [428, 180] on button "Delete color" at bounding box center [430, 178] width 58 height 15
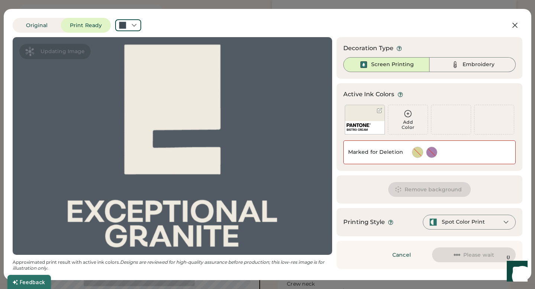
scroll to position [253, 0]
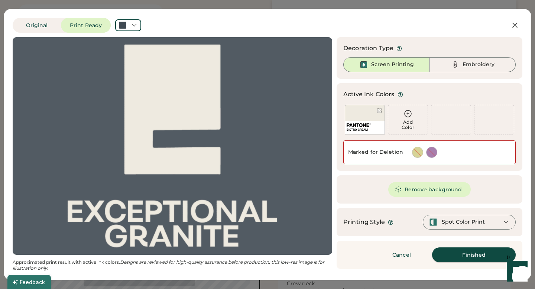
click at [458, 256] on button "Finished" at bounding box center [474, 255] width 84 height 15
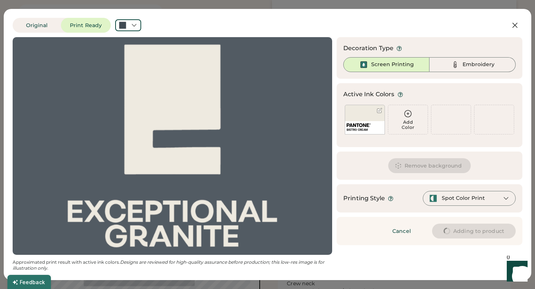
type input "****"
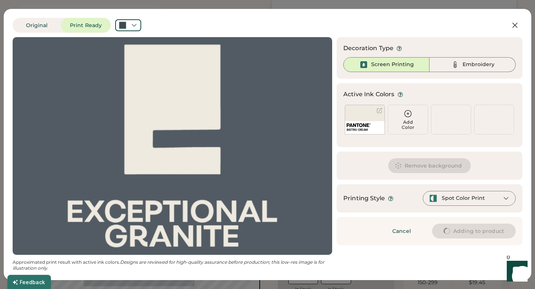
type input "****"
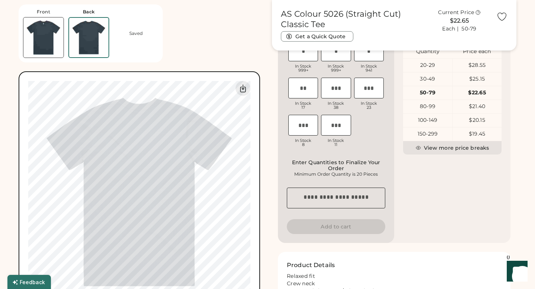
type input "****"
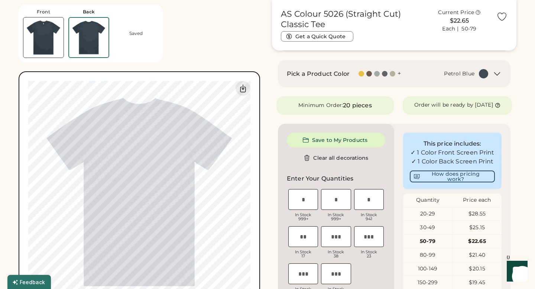
type input "*****"
click at [53, 45] on img at bounding box center [43, 37] width 40 height 40
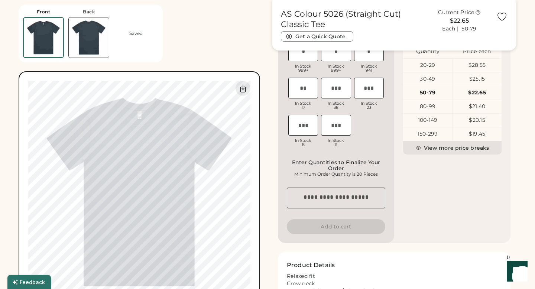
click at [100, 49] on img at bounding box center [89, 37] width 40 height 40
click at [49, 48] on img at bounding box center [43, 37] width 40 height 40
type input "****"
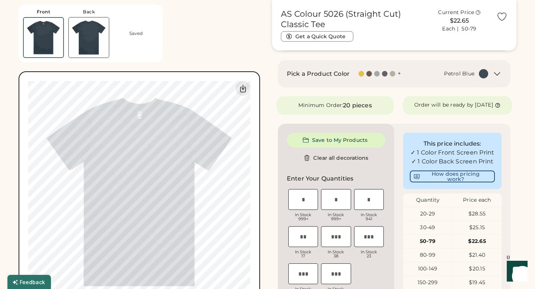
click at [95, 44] on img at bounding box center [89, 37] width 40 height 40
type input "****"
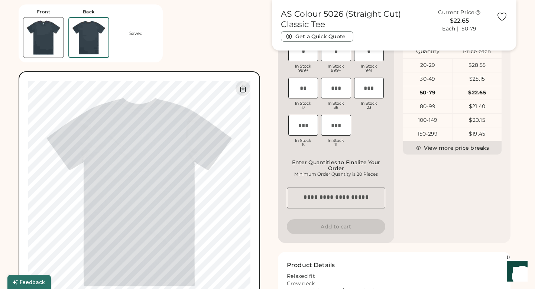
click at [47, 37] on img at bounding box center [43, 37] width 40 height 40
click at [107, 44] on img at bounding box center [89, 37] width 40 height 40
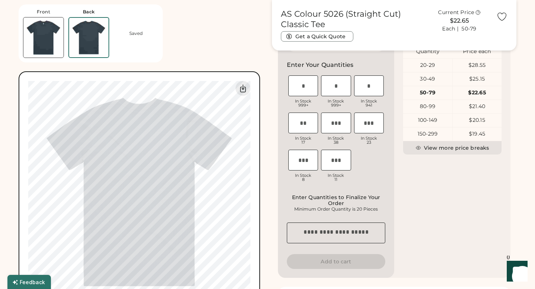
click at [44, 39] on img at bounding box center [43, 37] width 40 height 40
click at [83, 39] on img at bounding box center [89, 37] width 40 height 40
type input "*****"
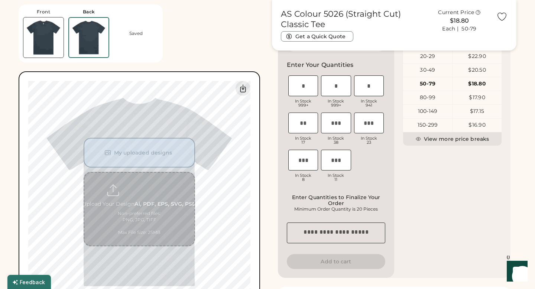
click at [91, 30] on img at bounding box center [88, 37] width 39 height 39
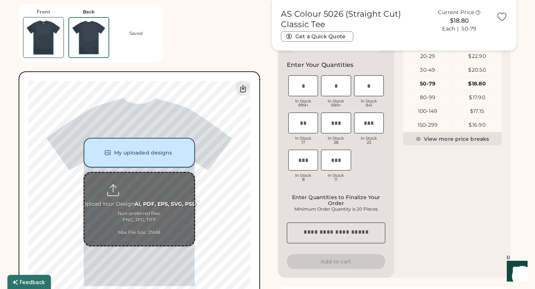
click at [136, 158] on button "My uploaded designs" at bounding box center [140, 153] width 112 height 30
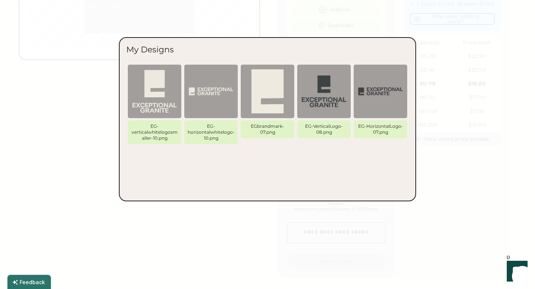
click at [325, 102] on img at bounding box center [324, 91] width 45 height 45
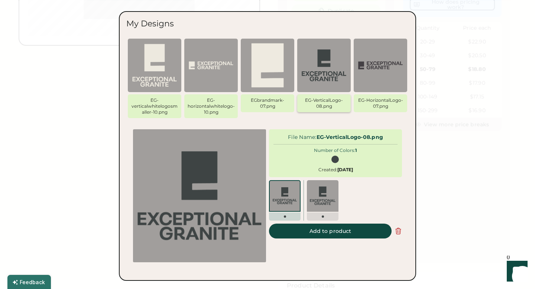
scroll to position [271, 0]
click at [335, 159] on div at bounding box center [335, 159] width 7 height 7
click at [339, 230] on button "Add to product" at bounding box center [330, 231] width 123 height 15
type input "*****"
type input "****"
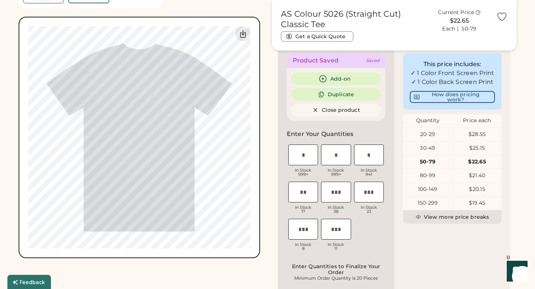
scroll to position [335, 0]
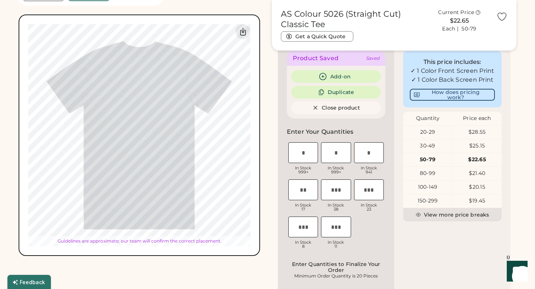
type input "*****"
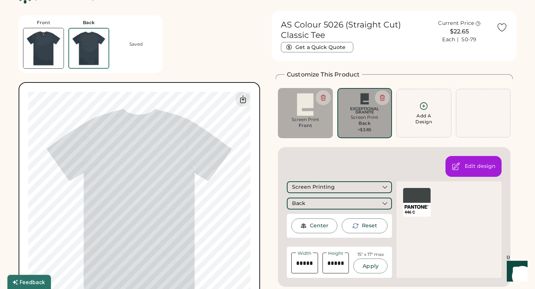
scroll to position [10, 0]
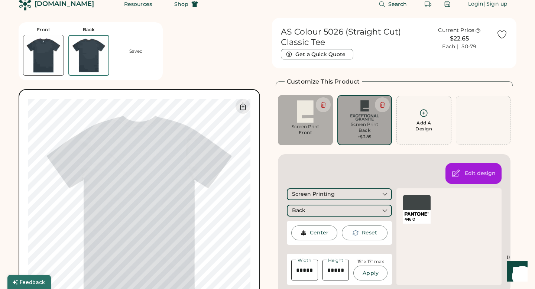
click at [415, 200] on div at bounding box center [417, 202] width 28 height 15
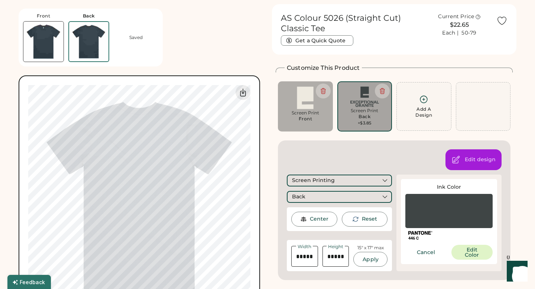
scroll to position [26, 0]
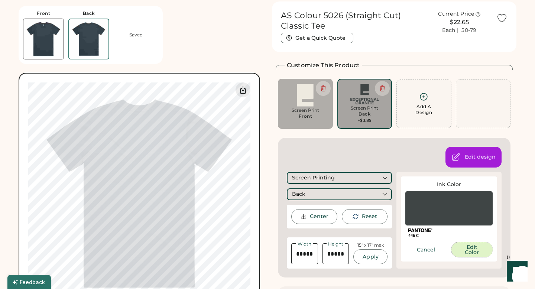
click at [465, 252] on button "Edit Color" at bounding box center [473, 249] width 42 height 15
click at [0, 0] on div "Change color" at bounding box center [0, 0] width 0 height 0
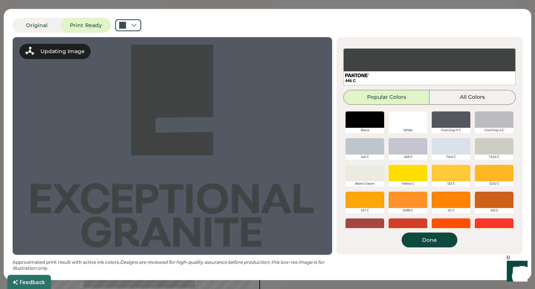
click at [370, 173] on div at bounding box center [365, 173] width 39 height 16
click at [358, 171] on div at bounding box center [365, 173] width 39 height 16
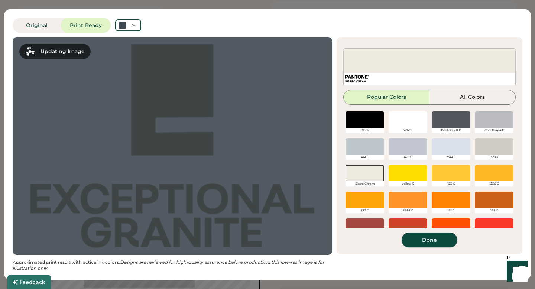
click at [435, 241] on button "Done" at bounding box center [430, 240] width 56 height 15
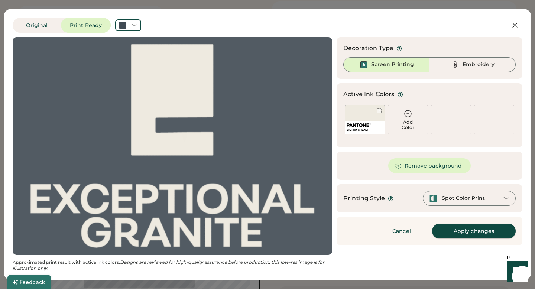
click at [445, 234] on button "Apply changes" at bounding box center [474, 231] width 84 height 15
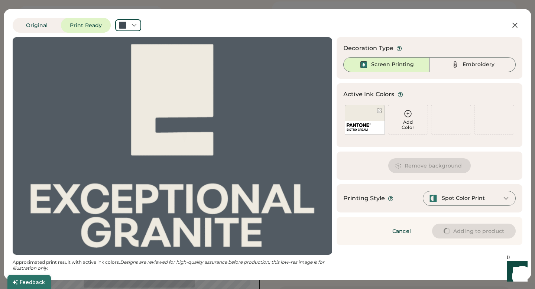
type input "****"
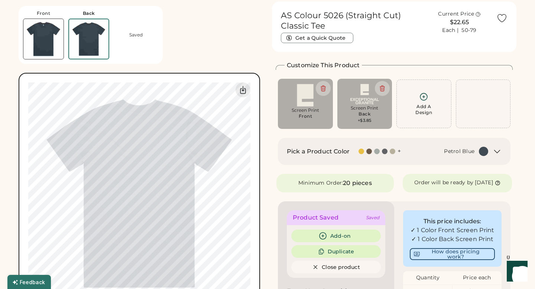
type input "*****"
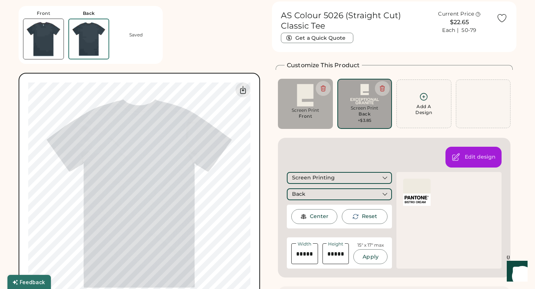
type input "*****"
click at [254, 42] on div "Front Back Saved My uploaded designs Upload new design SVG, Ai, PDF, EPS, PSD N…" at bounding box center [141, 157] width 245 height 313
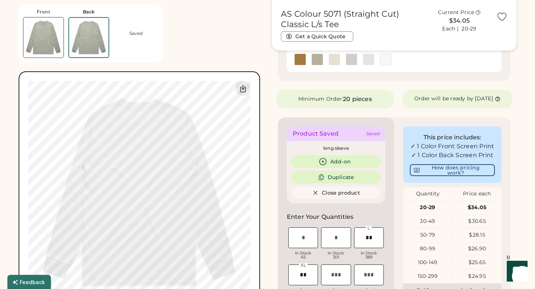
click at [48, 33] on img at bounding box center [43, 37] width 40 height 40
click at [89, 38] on img at bounding box center [89, 37] width 40 height 40
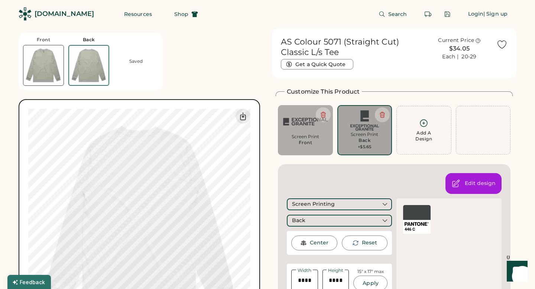
scroll to position [3, 0]
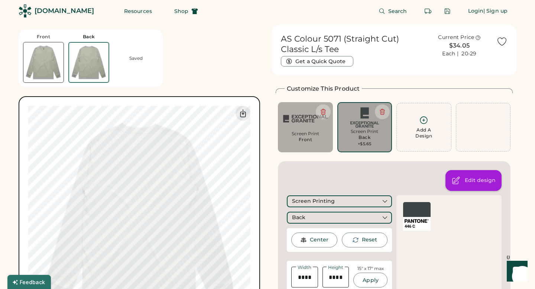
click at [458, 180] on icon at bounding box center [456, 180] width 7 height 7
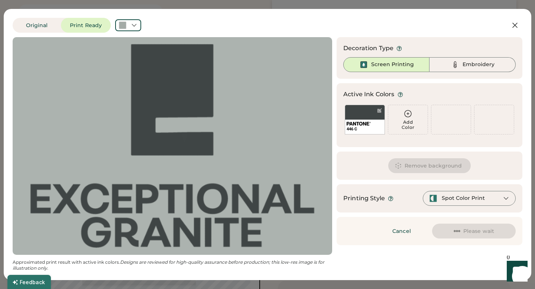
scroll to position [33, 0]
click at [195, 157] on div at bounding box center [172, 146] width 306 height 205
click at [512, 26] on icon at bounding box center [515, 25] width 9 height 9
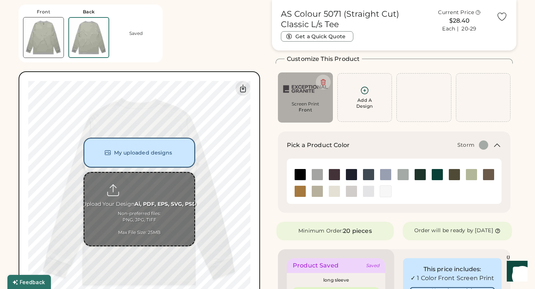
click at [132, 154] on button "My uploaded designs" at bounding box center [140, 153] width 112 height 30
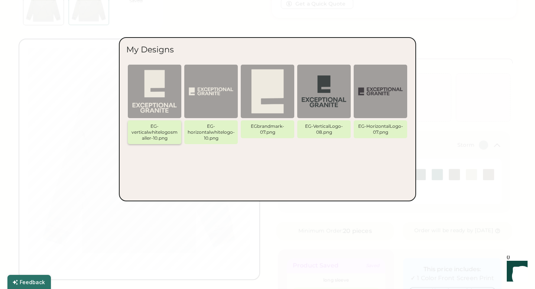
click at [158, 94] on img at bounding box center [154, 91] width 45 height 45
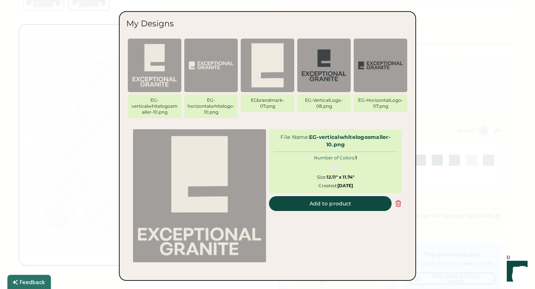
scroll to position [50, 0]
click at [335, 202] on button "Add to product" at bounding box center [330, 203] width 123 height 15
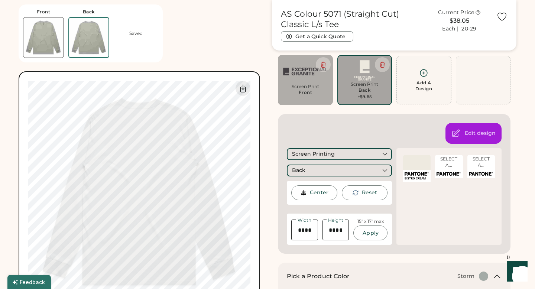
click at [420, 160] on div at bounding box center [417, 162] width 28 height 15
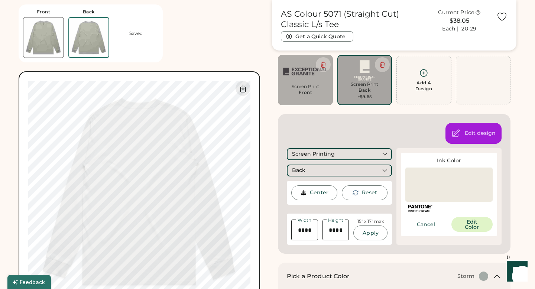
click at [301, 84] on div "Screen Print" at bounding box center [305, 87] width 45 height 6
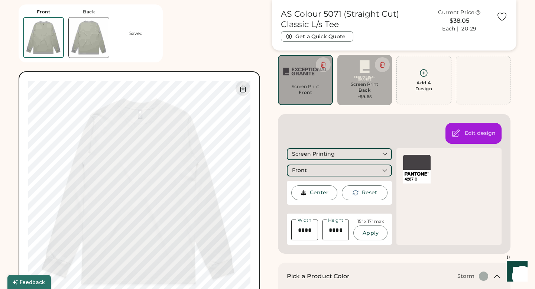
click at [370, 89] on div "Back" at bounding box center [365, 90] width 12 height 6
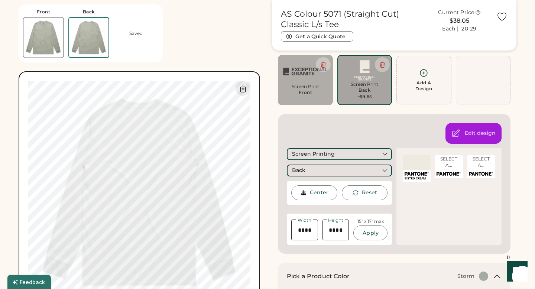
click at [417, 161] on div at bounding box center [417, 162] width 28 height 15
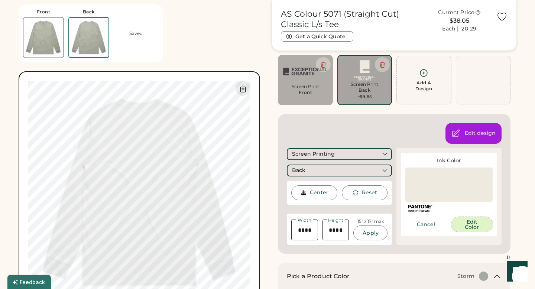
click at [461, 222] on button "Edit Color" at bounding box center [473, 224] width 42 height 15
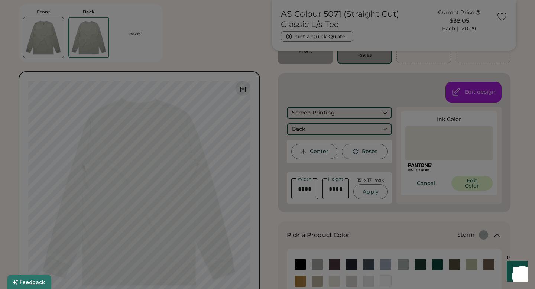
scroll to position [95, 0]
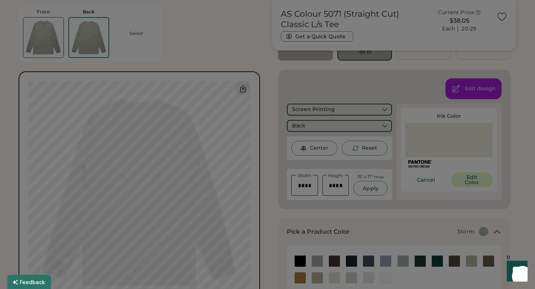
click at [471, 180] on div "Revert to original color" at bounding box center [429, 178] width 89 height 15
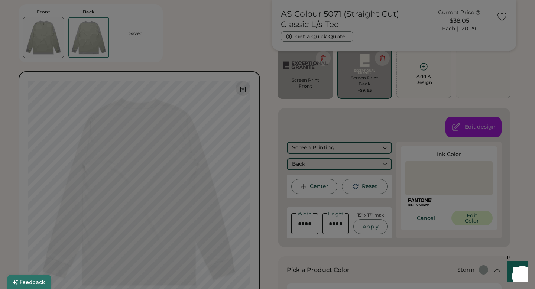
scroll to position [58, 0]
click at [417, 167] on div "Change color Hide color Merge color" at bounding box center [430, 150] width 164 height 33
click at [208, 108] on div at bounding box center [172, 146] width 306 height 205
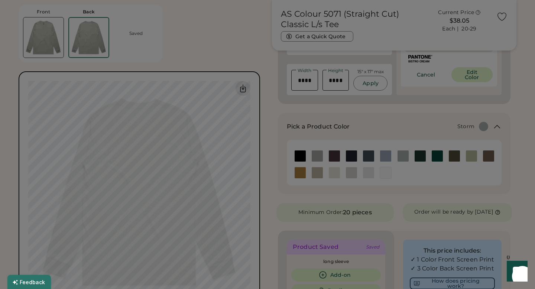
scroll to position [36, 0]
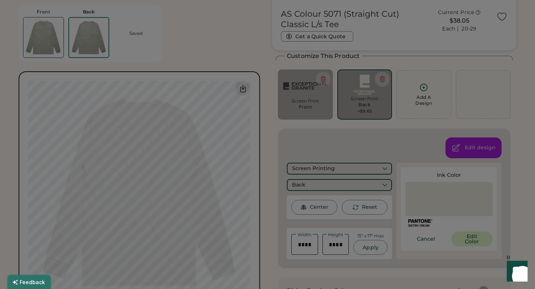
click at [326, 142] on div "Updating Image" at bounding box center [173, 146] width 320 height 218
click at [227, 100] on div at bounding box center [172, 146] width 306 height 205
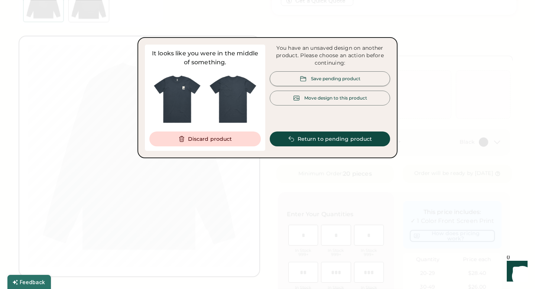
click at [320, 78] on div "Save pending product" at bounding box center [335, 78] width 49 height 6
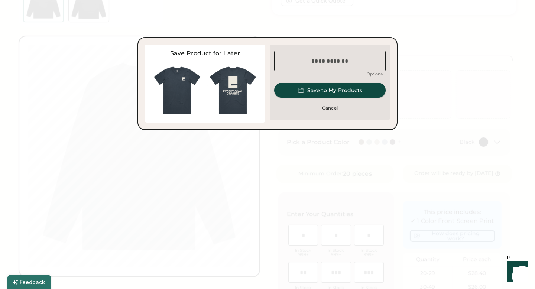
click at [323, 92] on button "Save to My Products" at bounding box center [330, 90] width 112 height 15
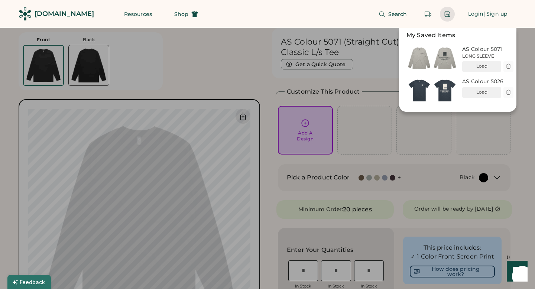
click at [447, 59] on img at bounding box center [445, 58] width 26 height 28
click at [444, 59] on img at bounding box center [445, 58] width 26 height 28
click at [474, 69] on div "Load" at bounding box center [482, 66] width 30 height 6
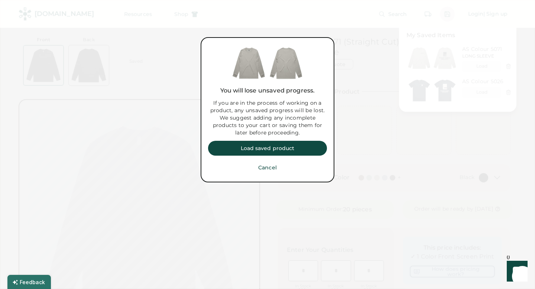
click at [393, 194] on div at bounding box center [267, 144] width 535 height 289
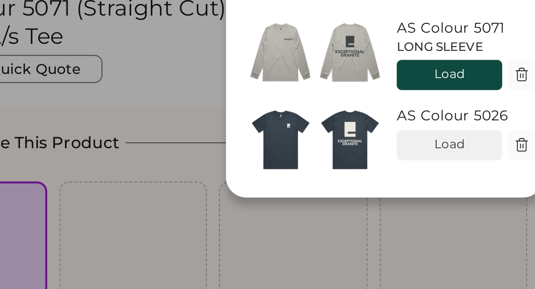
click at [482, 68] on div "Load" at bounding box center [482, 66] width 30 height 6
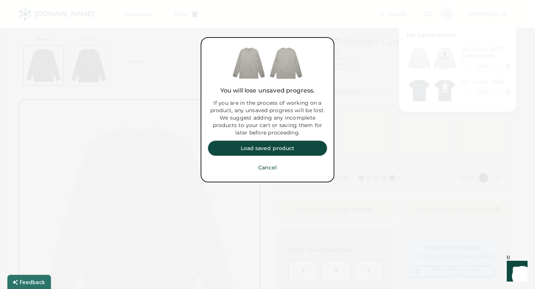
click at [275, 148] on button "Load saved product" at bounding box center [267, 148] width 119 height 15
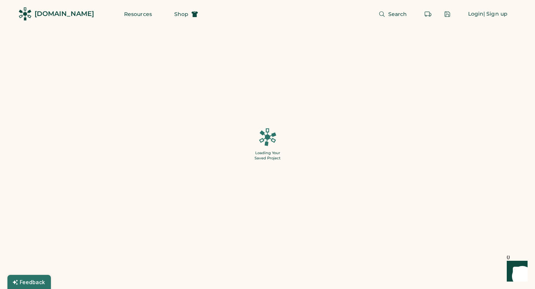
type input "**"
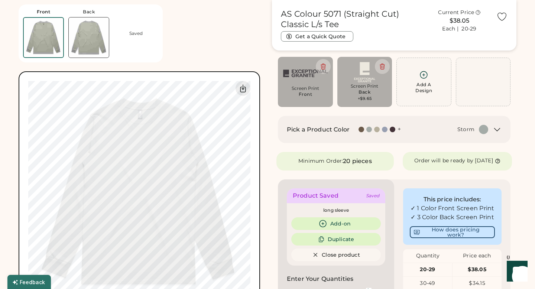
scroll to position [49, 0]
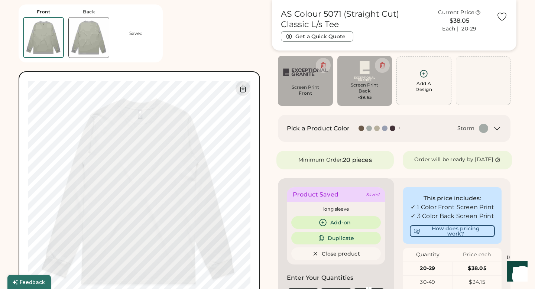
click at [93, 49] on img at bounding box center [89, 37] width 40 height 40
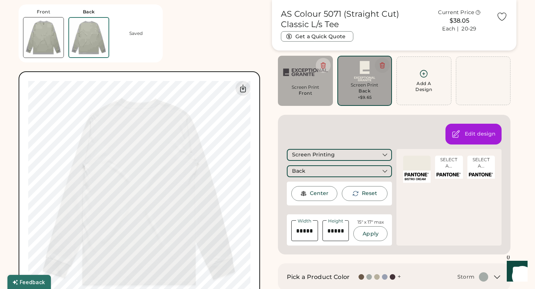
click at [386, 64] on button at bounding box center [382, 65] width 15 height 15
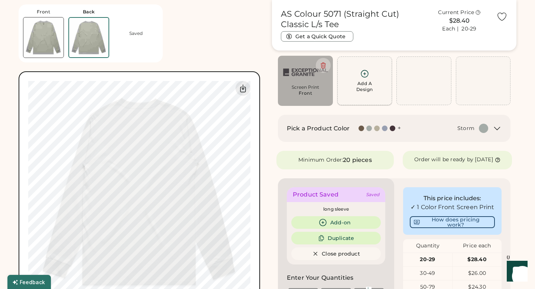
click at [350, 85] on div "Add A Design" at bounding box center [364, 80] width 45 height 23
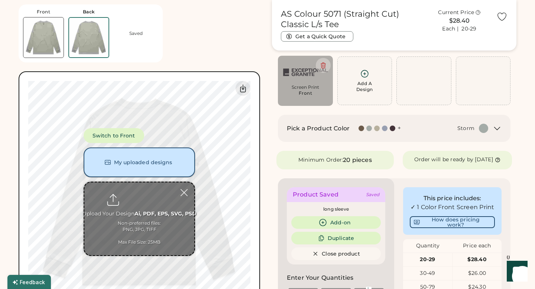
click at [144, 164] on button "My uploaded designs" at bounding box center [140, 163] width 112 height 30
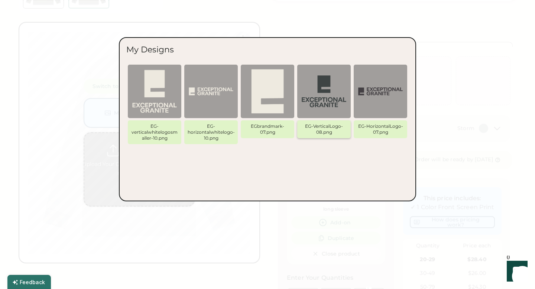
click at [319, 87] on img at bounding box center [324, 91] width 45 height 45
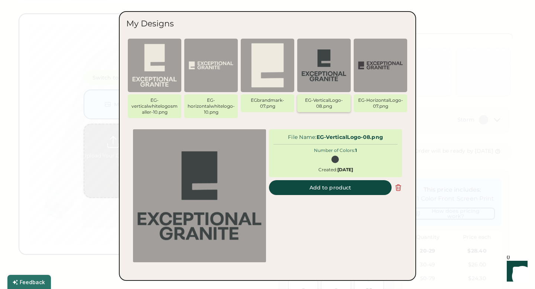
scroll to position [67, 0]
click at [325, 190] on button "Add to product" at bounding box center [330, 187] width 123 height 15
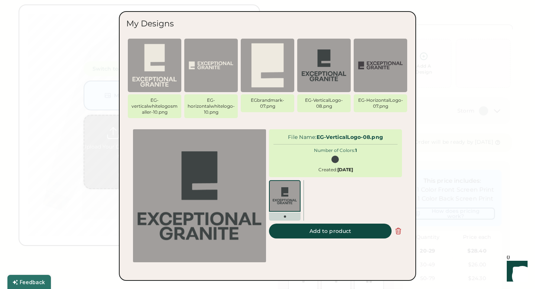
type input "******"
type input "*****"
type input "****"
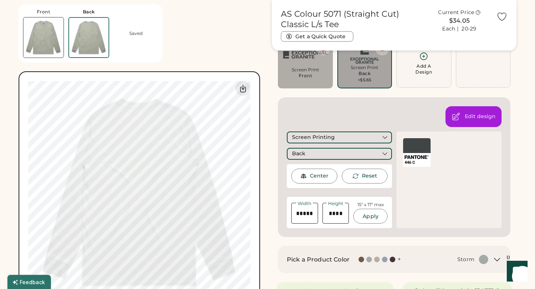
type input "*****"
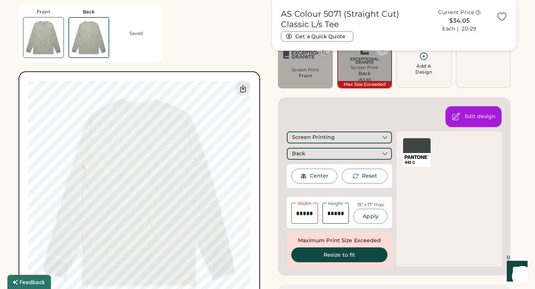
type input "*****"
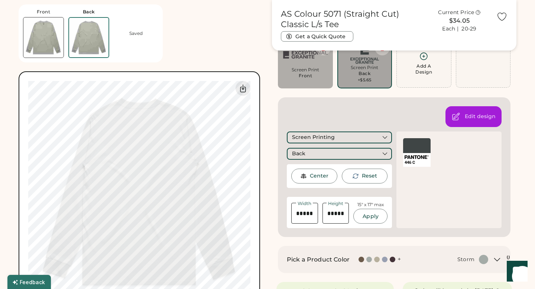
click at [226, 59] on div "Front Back Saved Switch to Front My uploaded designs Upload Your Design Ai, PDF…" at bounding box center [141, 156] width 245 height 313
